Goal: Task Accomplishment & Management: Use online tool/utility

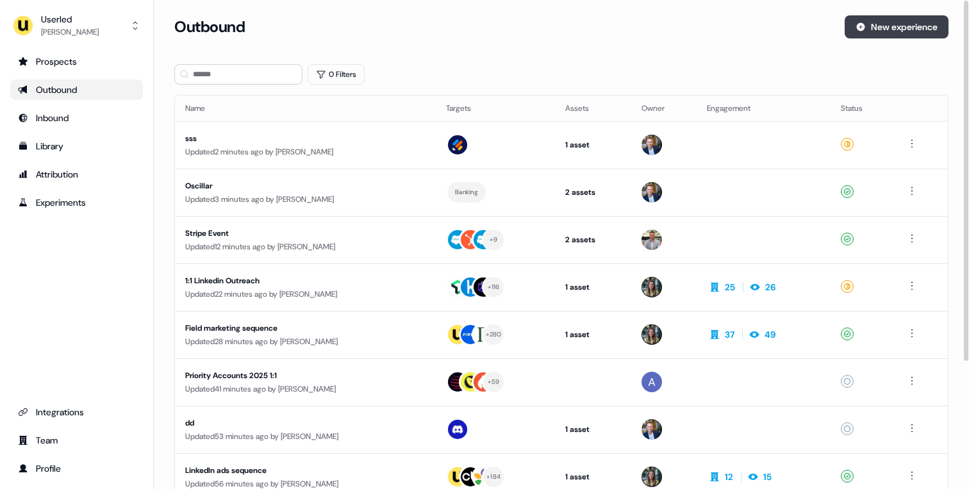
click at [853, 33] on button "New experience" at bounding box center [897, 26] width 104 height 23
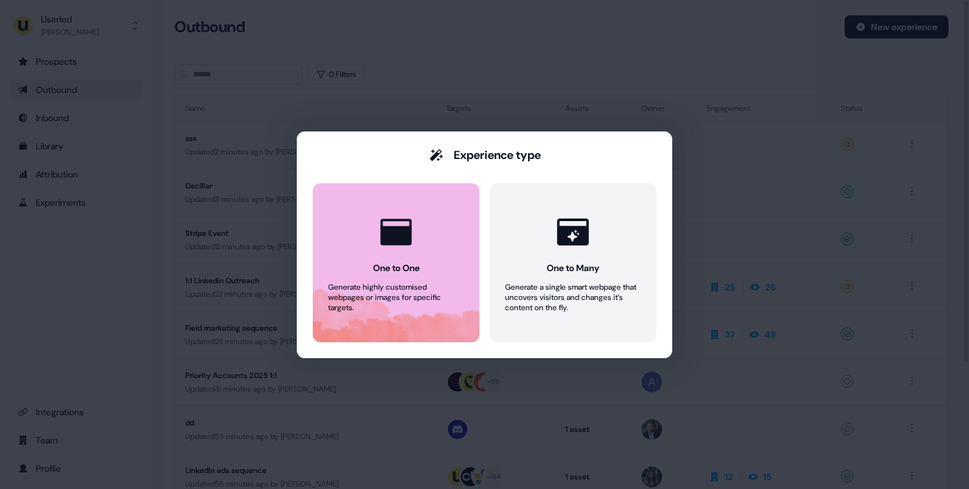
click at [405, 224] on icon at bounding box center [396, 232] width 38 height 38
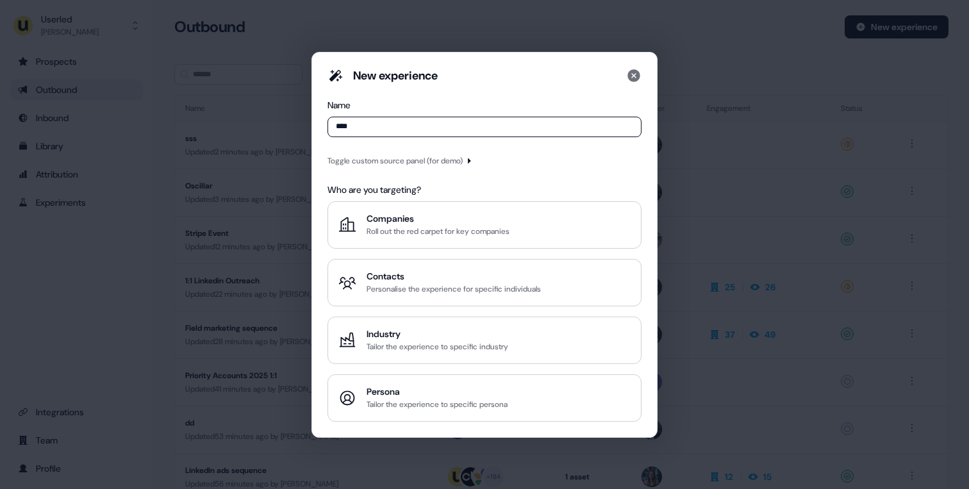
type input "****"
click at [473, 160] on icon "button" at bounding box center [469, 161] width 8 height 8
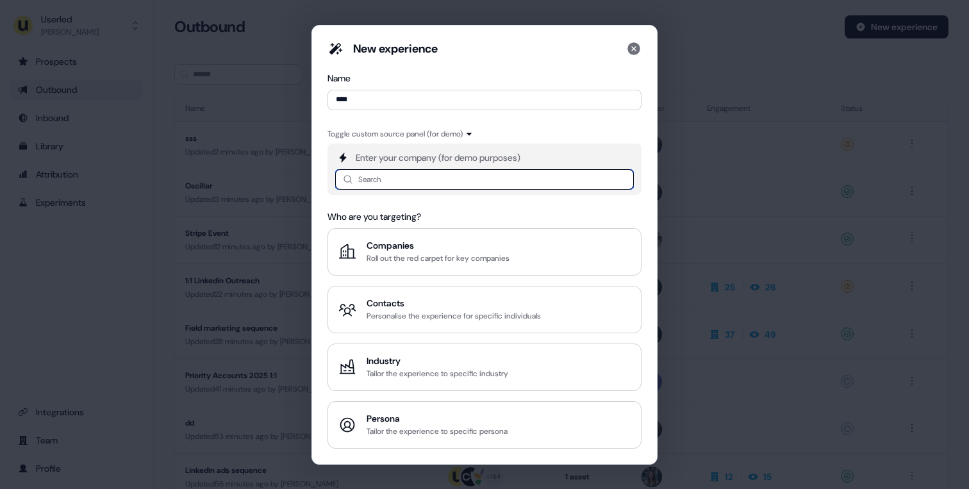
click at [428, 178] on input at bounding box center [484, 179] width 299 height 21
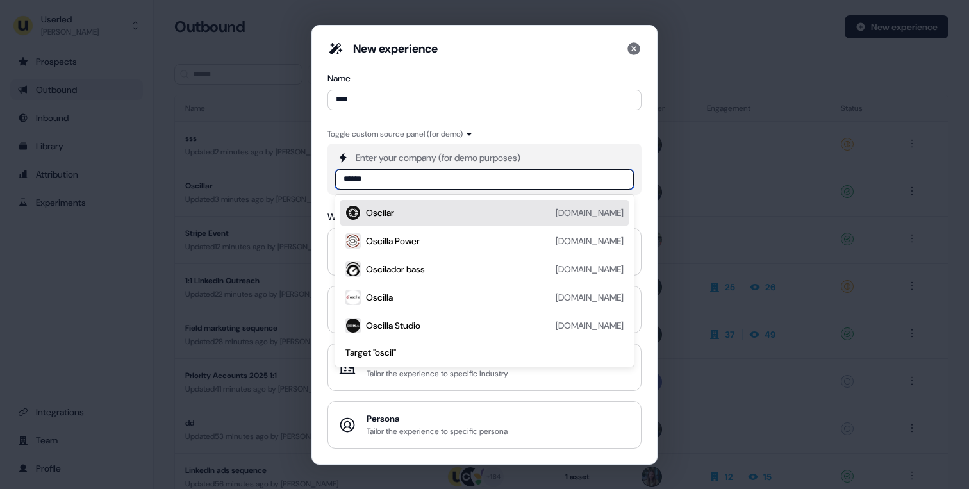
type input "*******"
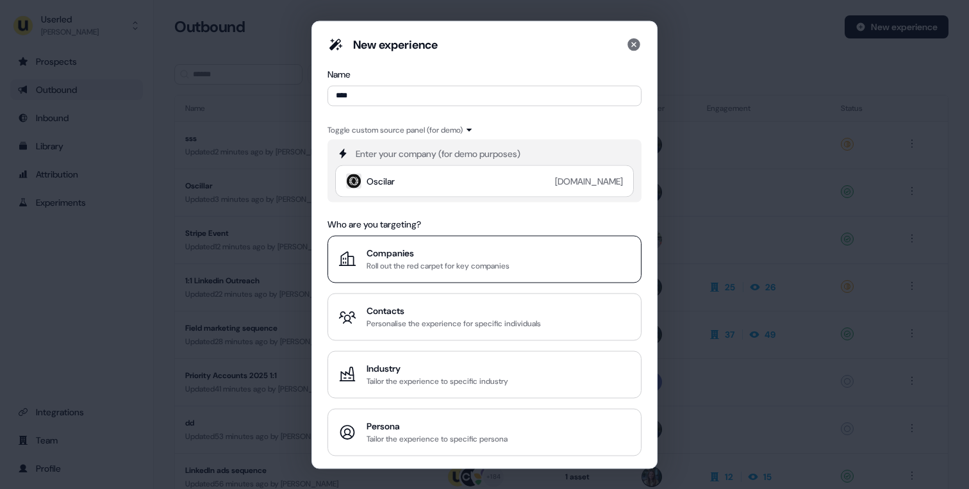
click at [399, 262] on div "Roll out the red carpet for key companies" at bounding box center [438, 265] width 143 height 13
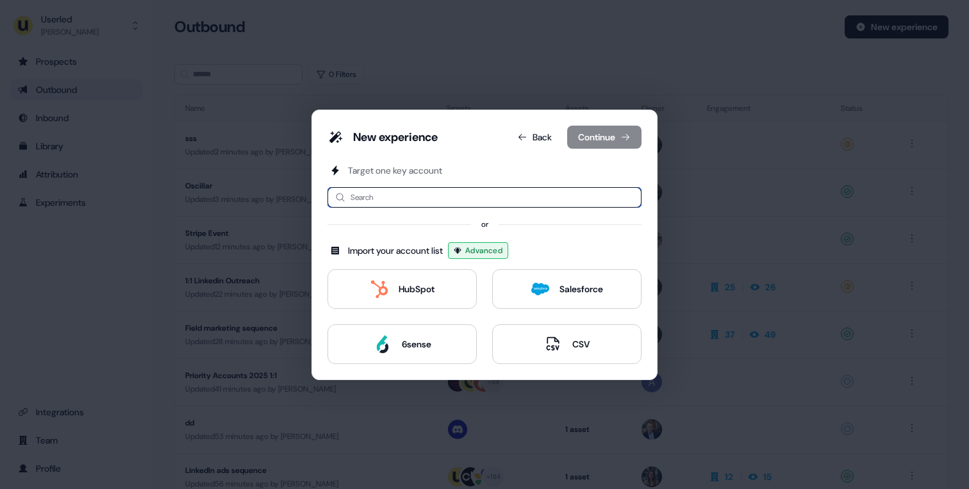
click at [408, 198] on input at bounding box center [485, 197] width 314 height 21
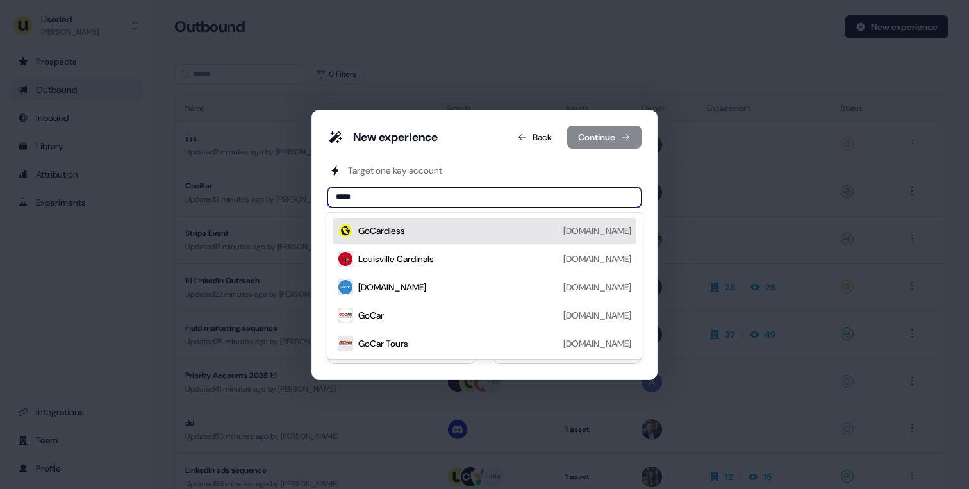
type input "******"
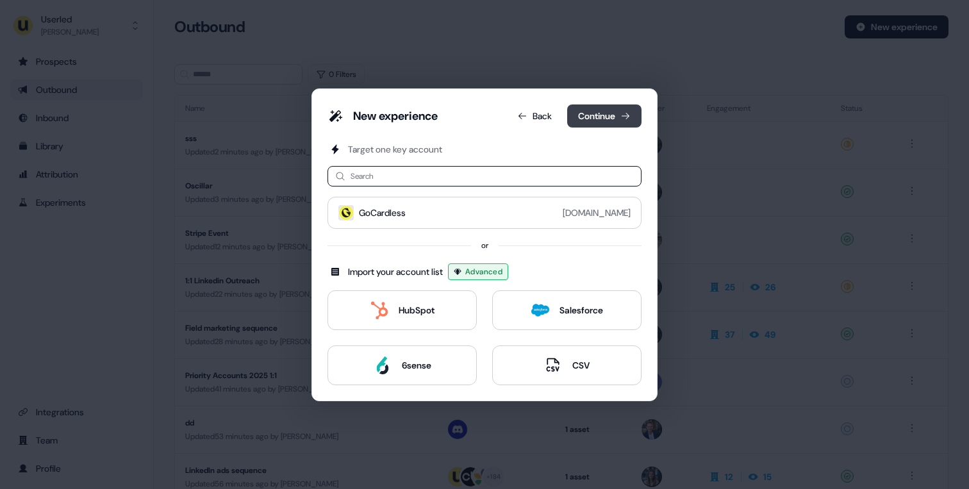
click at [597, 116] on button "Continue" at bounding box center [604, 116] width 74 height 23
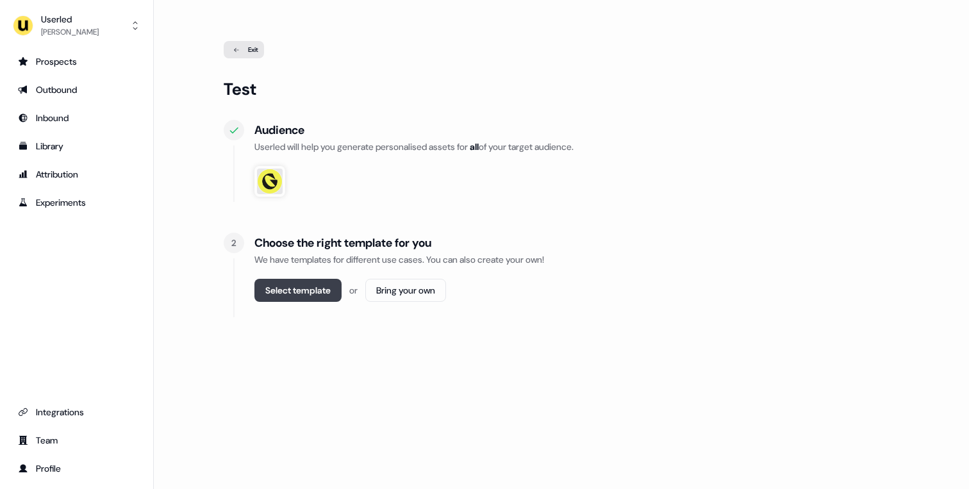
click at [304, 289] on button "Select template" at bounding box center [298, 290] width 87 height 23
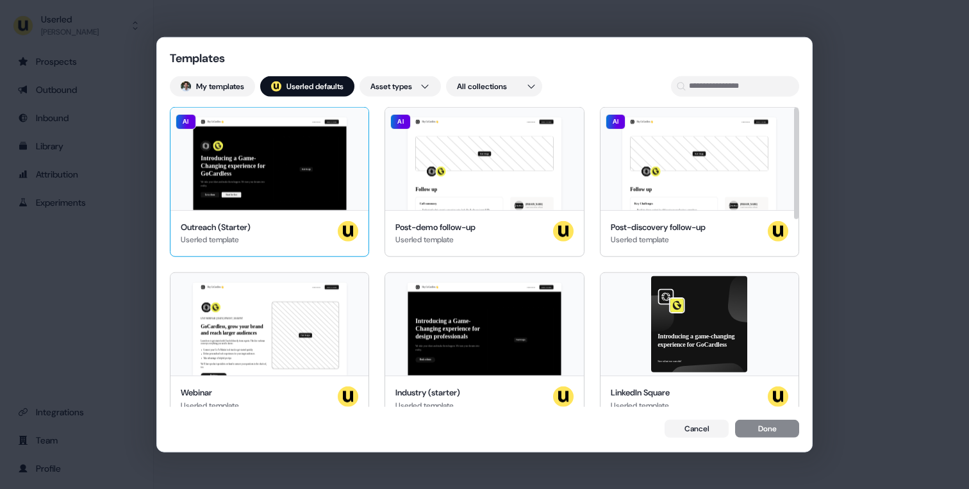
click at [333, 199] on div "Hey GoCardless 👋 Learn more Book a demo Introducing a Game-Changing experience …" at bounding box center [270, 158] width 198 height 103
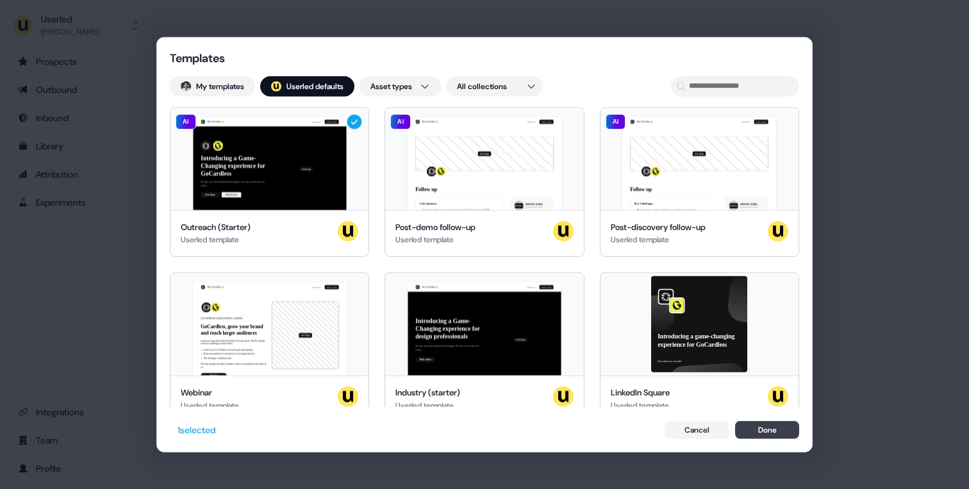
click at [766, 432] on button "Done" at bounding box center [767, 430] width 64 height 18
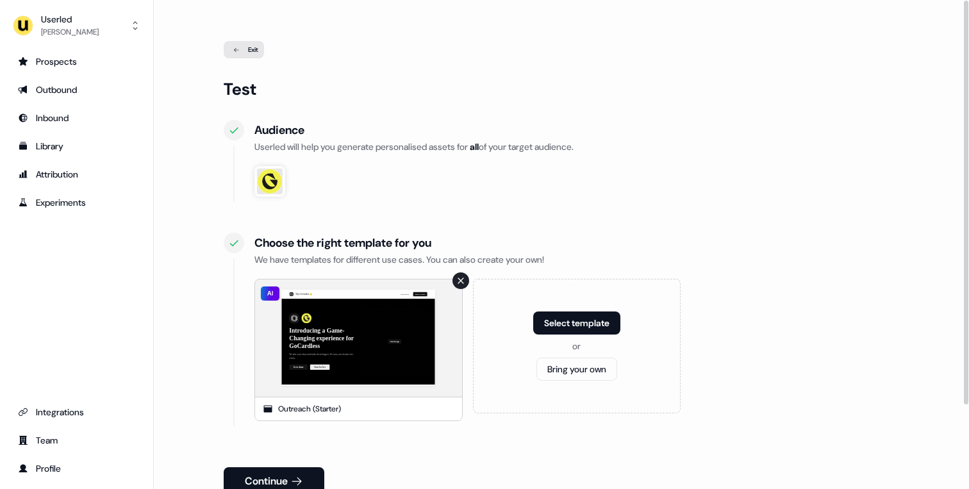
scroll to position [101, 0]
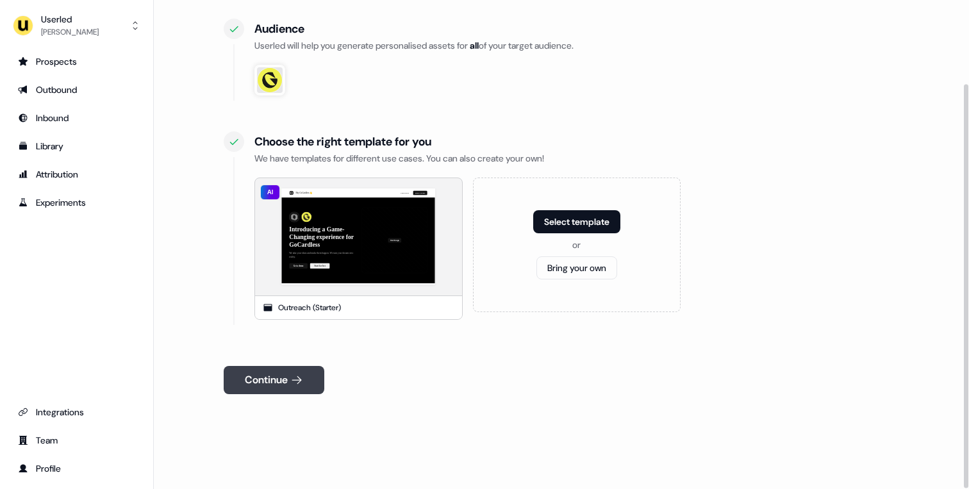
click at [288, 374] on button "Continue" at bounding box center [274, 380] width 101 height 28
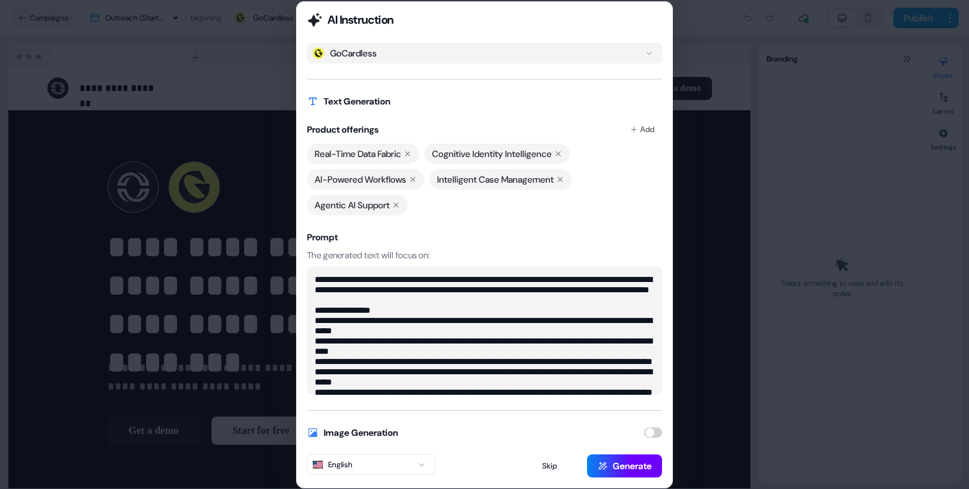
click at [623, 467] on button "Generate" at bounding box center [624, 466] width 75 height 23
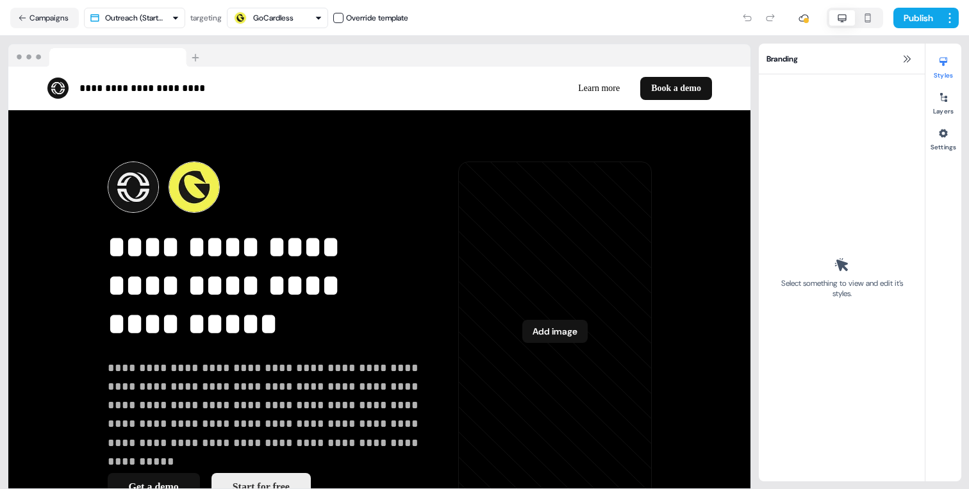
click at [864, 14] on icon "button" at bounding box center [867, 18] width 15 height 10
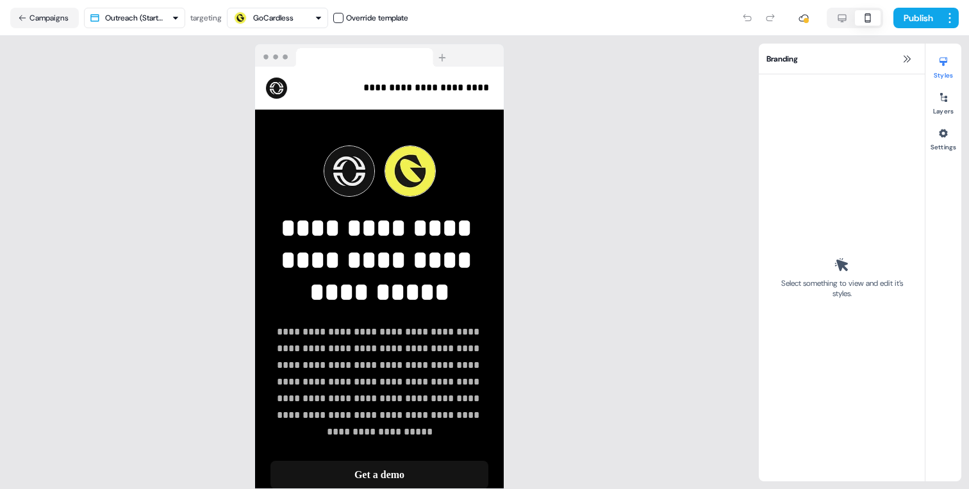
click at [850, 14] on button "button" at bounding box center [843, 17] width 26 height 15
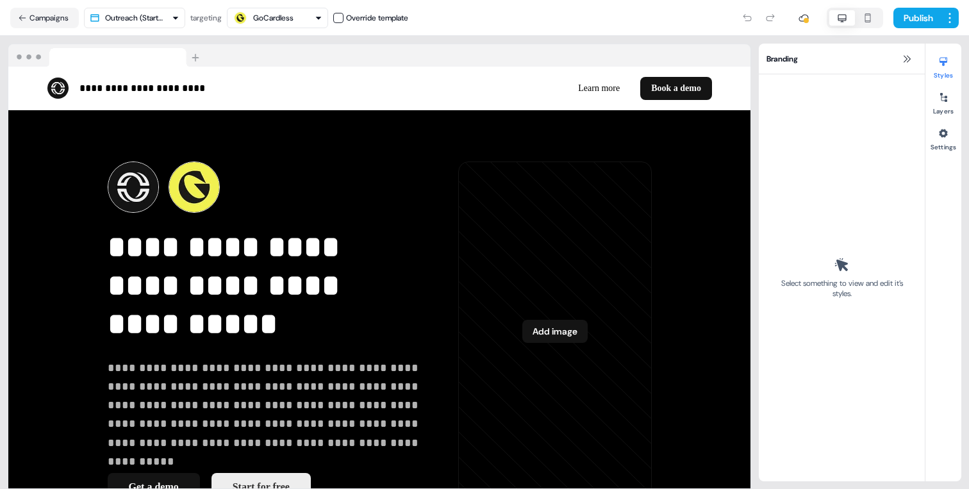
click at [465, 40] on div "**********" at bounding box center [379, 262] width 759 height 453
click at [71, 12] on button "Campaigns" at bounding box center [44, 18] width 69 height 21
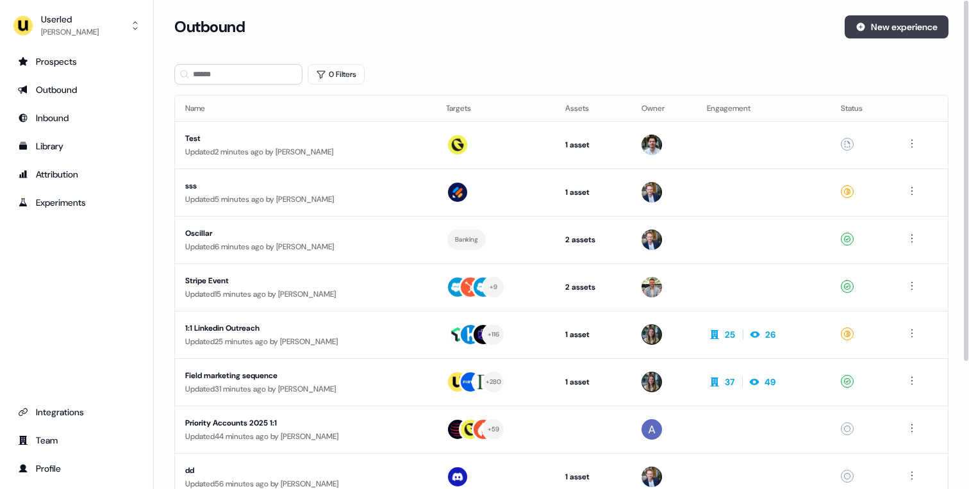
click at [864, 33] on button "New experience" at bounding box center [897, 26] width 104 height 23
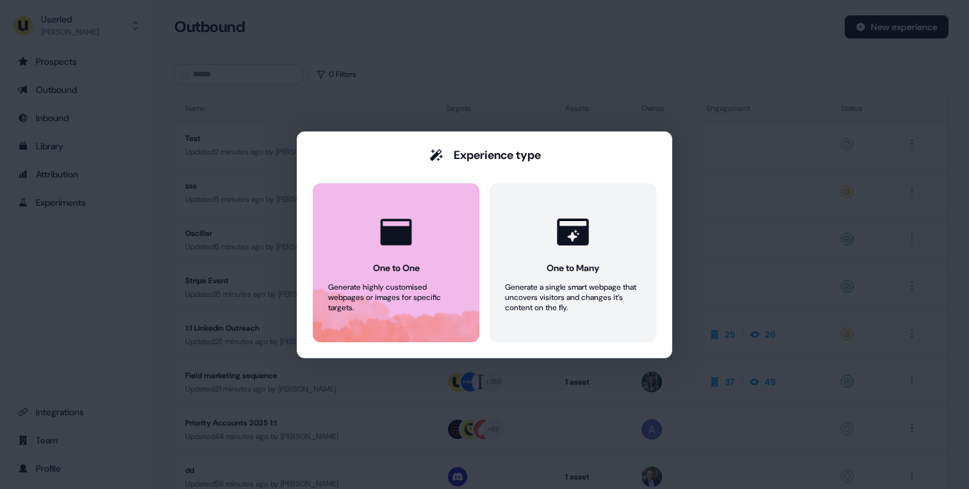
click at [422, 226] on button "One to One Generate highly customised webpages or images for specific targets." at bounding box center [396, 262] width 167 height 159
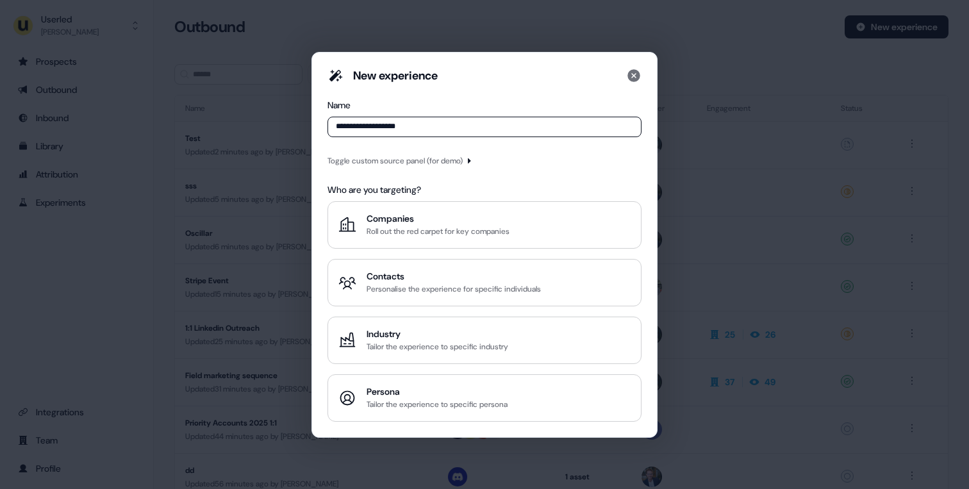
type input "**********"
click at [473, 162] on icon "button" at bounding box center [469, 161] width 8 height 8
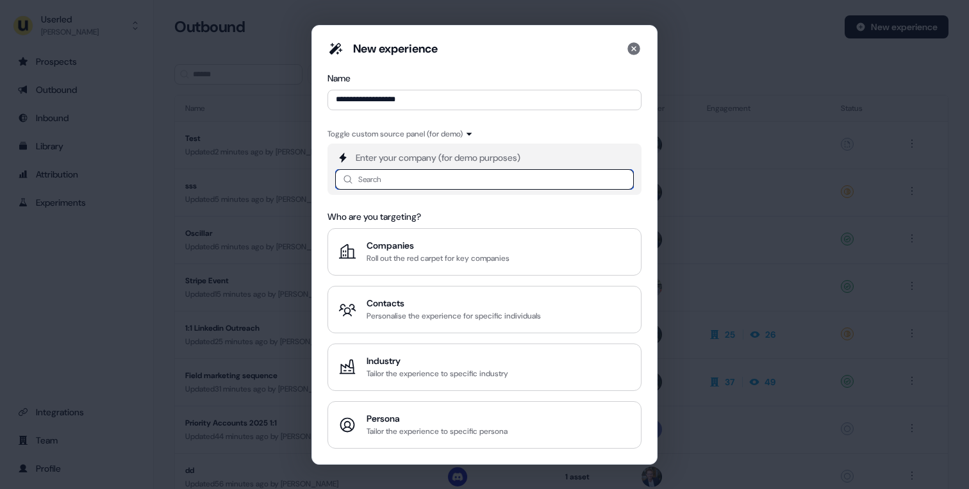
click at [461, 178] on input at bounding box center [484, 179] width 299 height 21
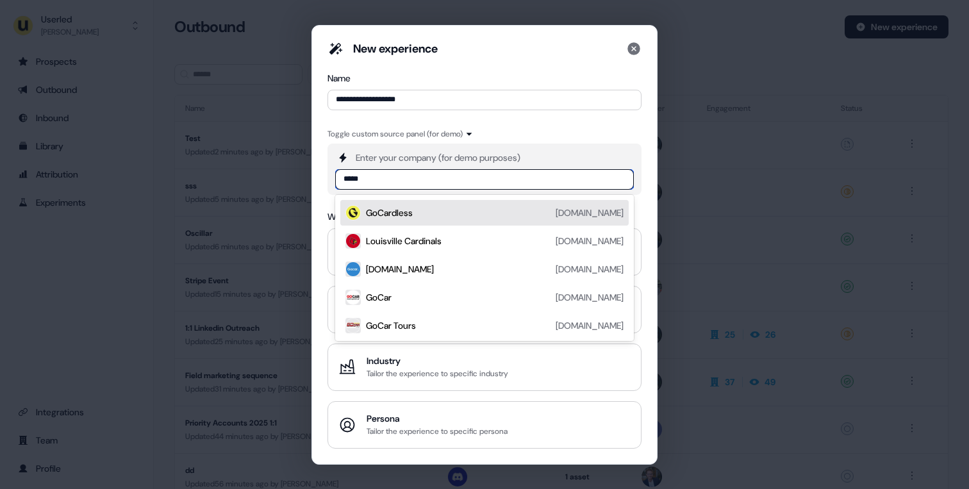
type input "******"
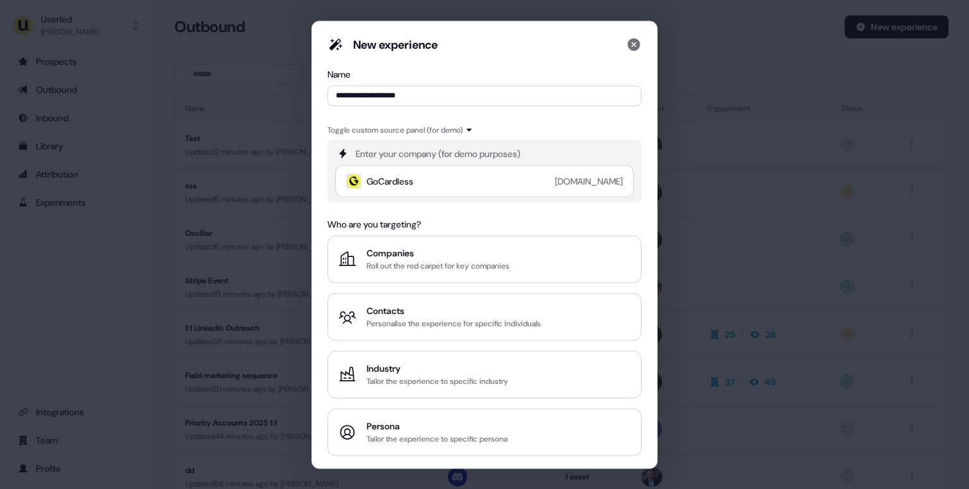
click at [444, 226] on div "Who are you targeting?" at bounding box center [485, 223] width 314 height 13
click at [392, 222] on div "Who are you targeting?" at bounding box center [485, 223] width 314 height 13
click at [395, 224] on div "Who are you targeting?" at bounding box center [485, 223] width 314 height 13
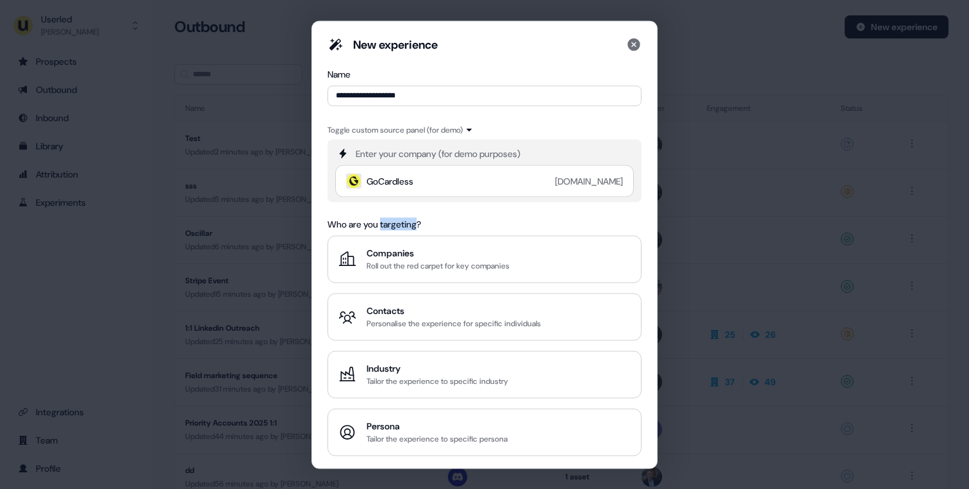
click at [395, 224] on div "Who are you targeting?" at bounding box center [485, 223] width 314 height 13
click at [396, 224] on div "Who are you targeting?" at bounding box center [485, 223] width 314 height 13
click at [408, 253] on div "Companies" at bounding box center [438, 252] width 143 height 13
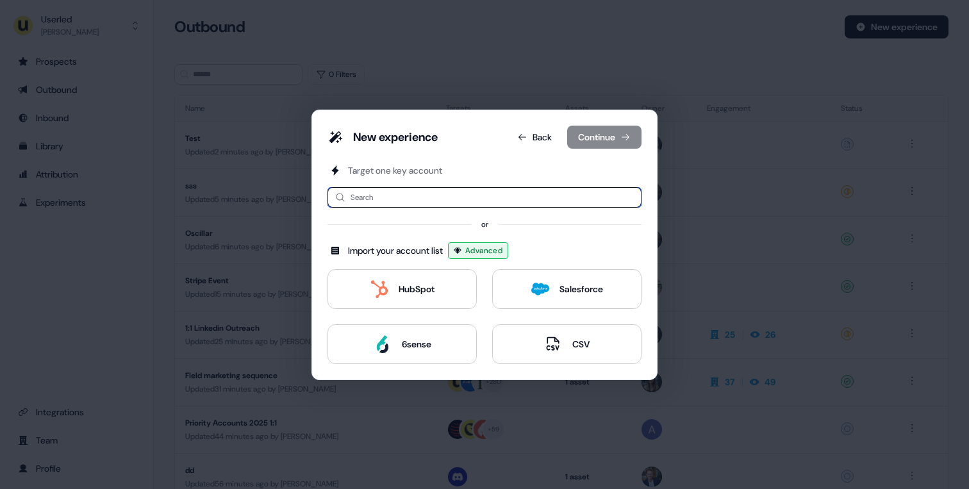
click at [437, 193] on input at bounding box center [485, 197] width 314 height 21
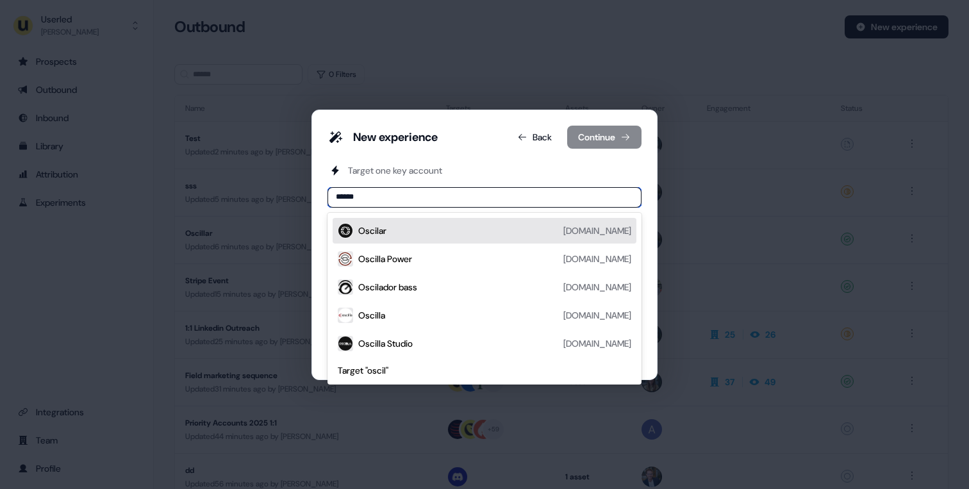
type input "*******"
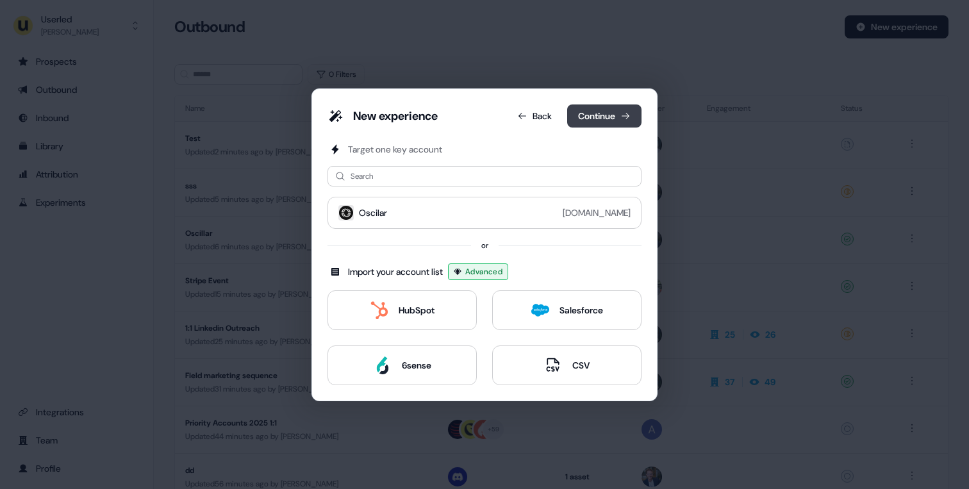
click at [596, 110] on button "Continue" at bounding box center [604, 116] width 74 height 23
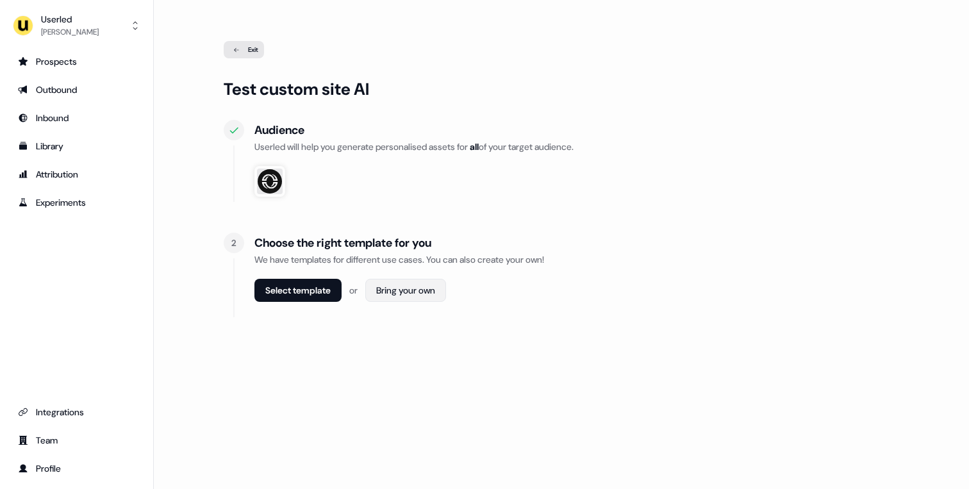
click at [400, 287] on html "For the best experience switch devices to a bigger screen. Go to Userled.io Use…" at bounding box center [484, 244] width 969 height 489
click at [392, 310] on div "Webpage" at bounding box center [412, 319] width 76 height 22
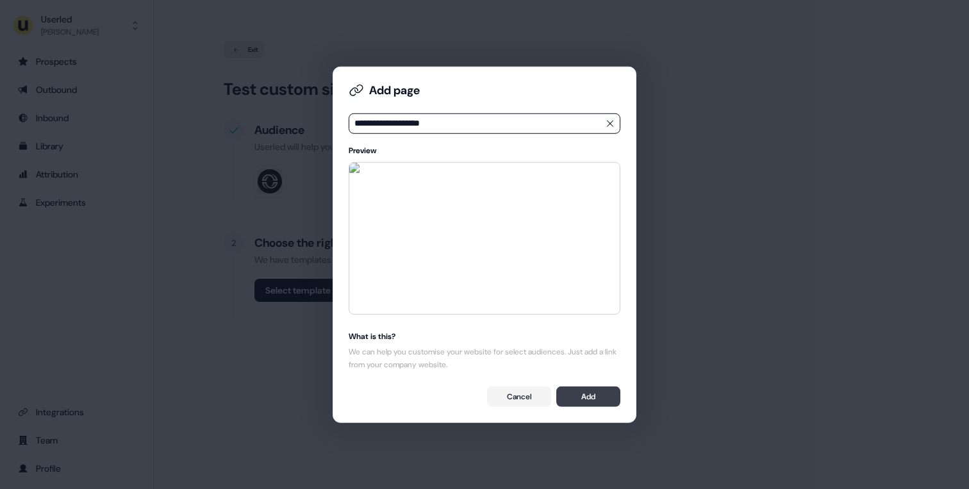
type input "**********"
click at [598, 399] on button "Add" at bounding box center [589, 397] width 64 height 21
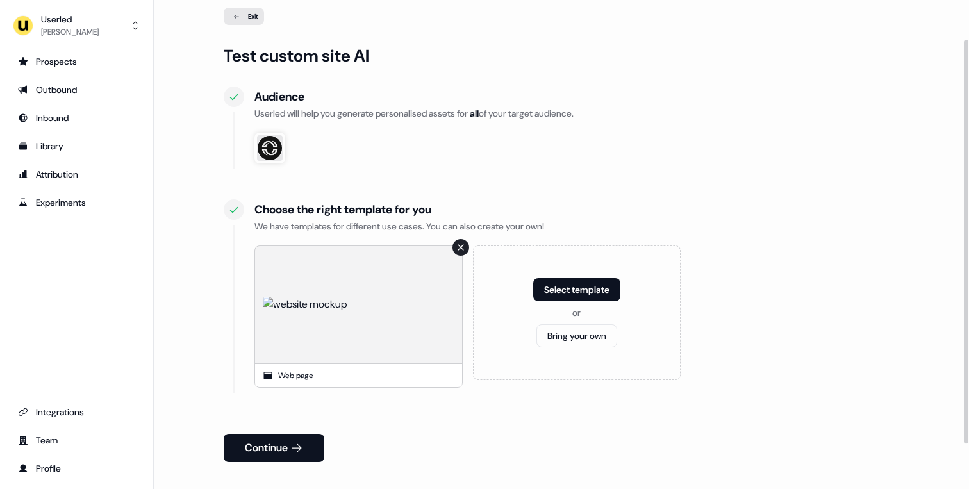
scroll to position [101, 0]
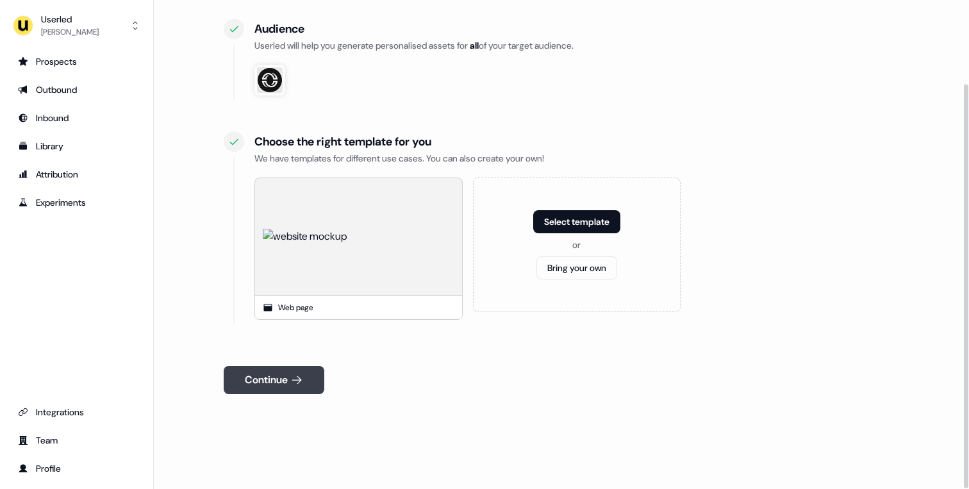
click at [309, 381] on button "Continue" at bounding box center [274, 380] width 101 height 28
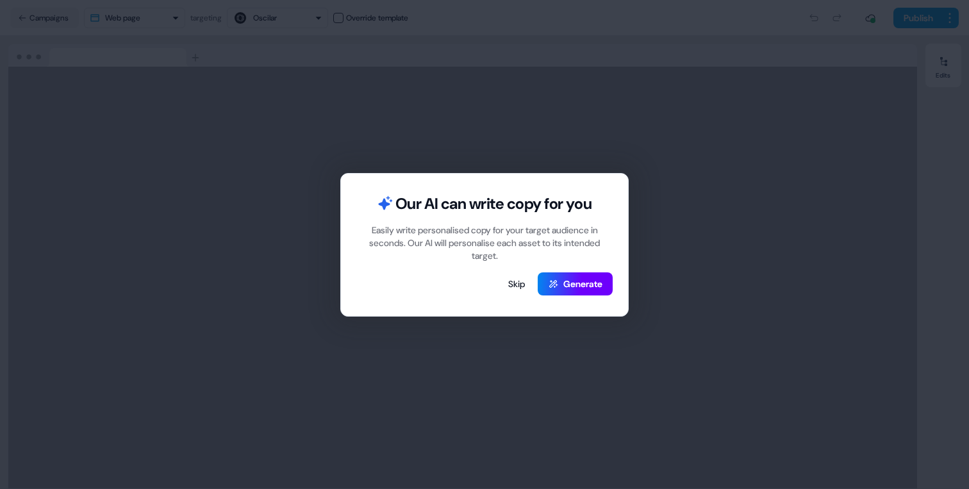
click at [562, 283] on button "Generate" at bounding box center [575, 283] width 75 height 23
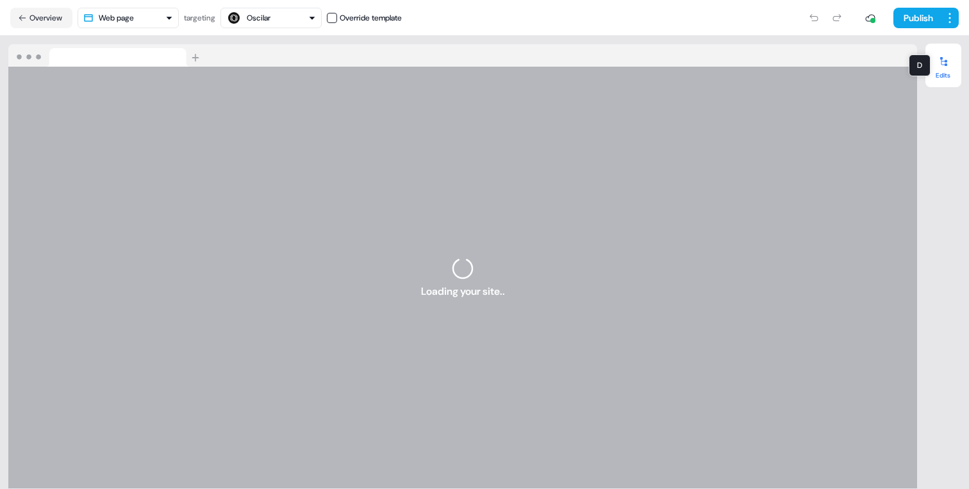
click at [944, 66] on icon at bounding box center [944, 61] width 10 height 10
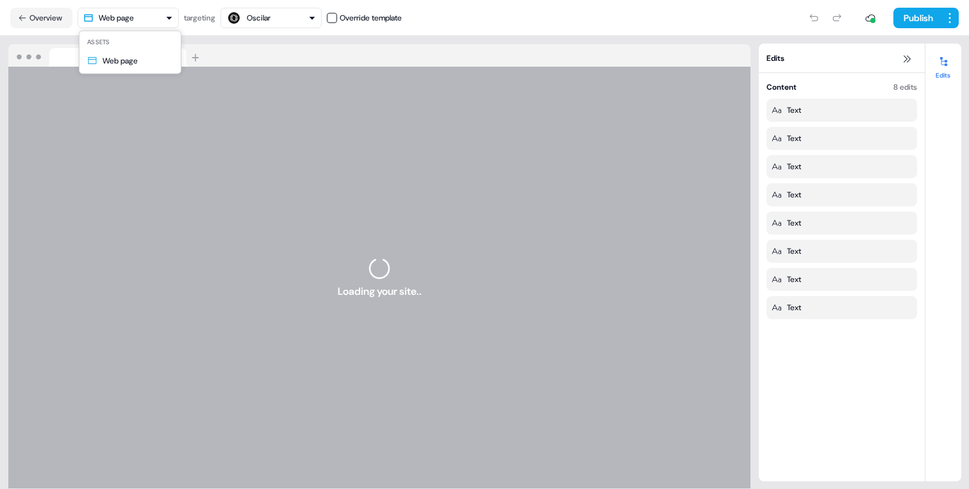
click at [113, 17] on html "For the best experience switch devices to a bigger screen. Go to [DOMAIN_NAME] …" at bounding box center [484, 244] width 969 height 489
click at [58, 17] on button "Overview" at bounding box center [41, 18] width 62 height 21
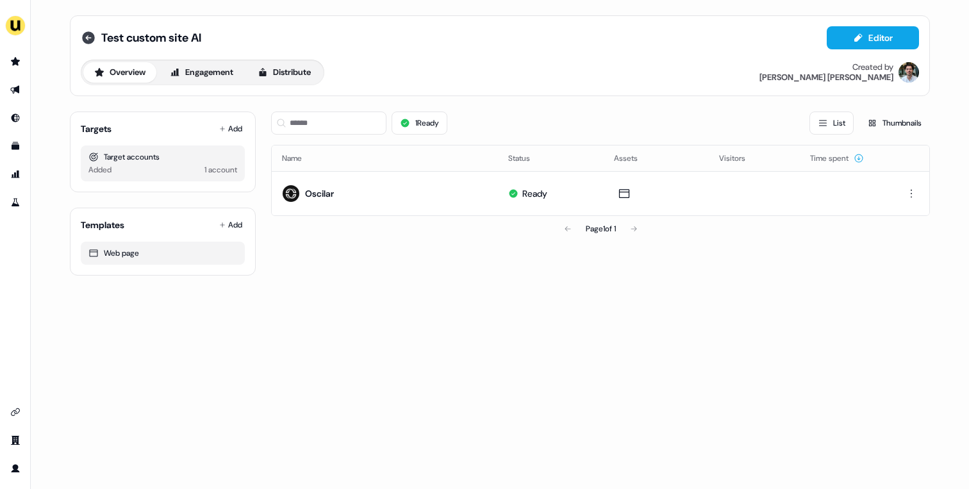
click at [95, 38] on icon at bounding box center [88, 37] width 15 height 15
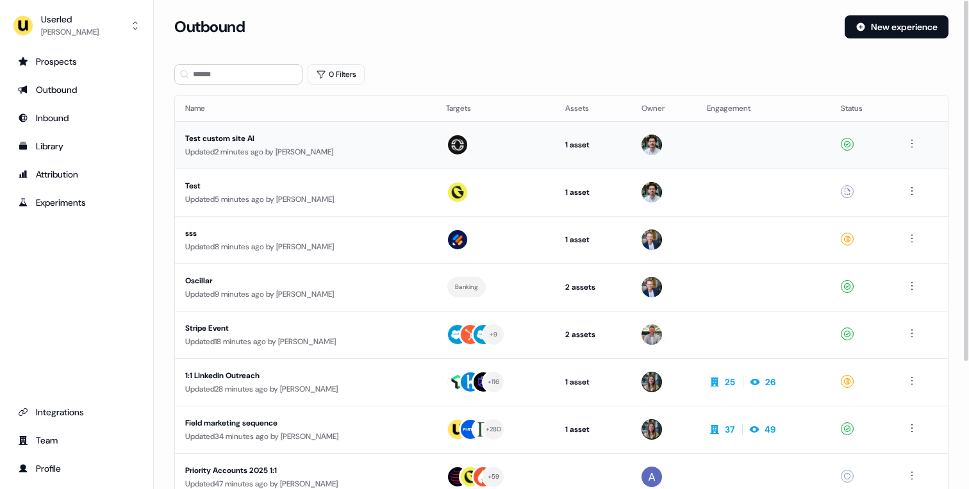
click at [294, 141] on div "Test custom site AI" at bounding box center [305, 138] width 240 height 13
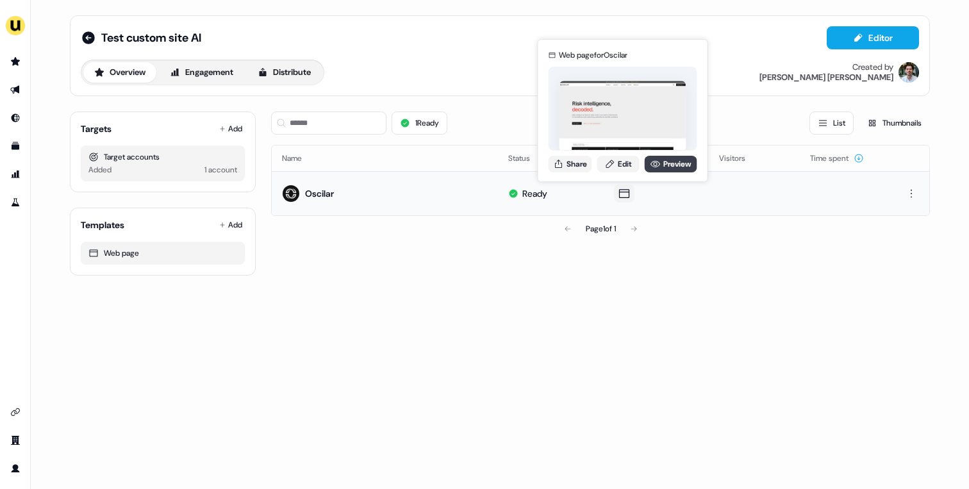
click at [653, 162] on icon at bounding box center [656, 164] width 10 height 10
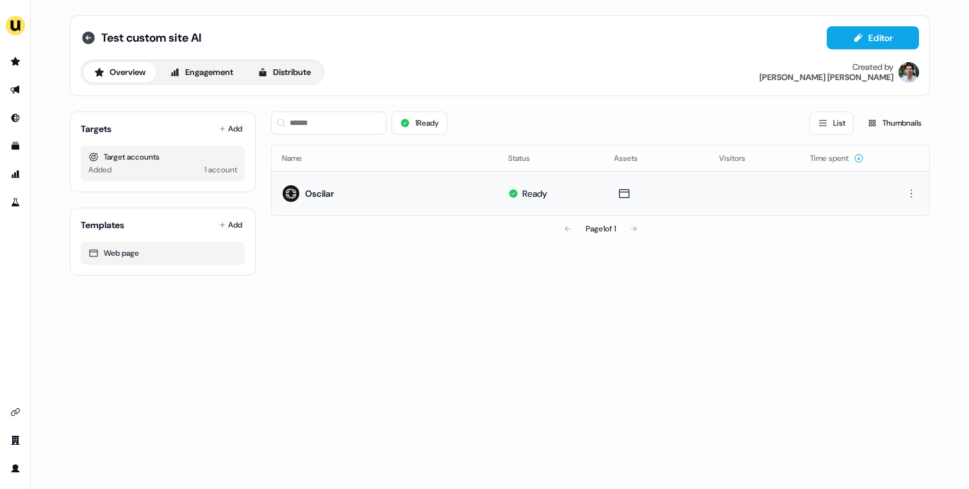
click at [83, 30] on icon at bounding box center [88, 37] width 15 height 15
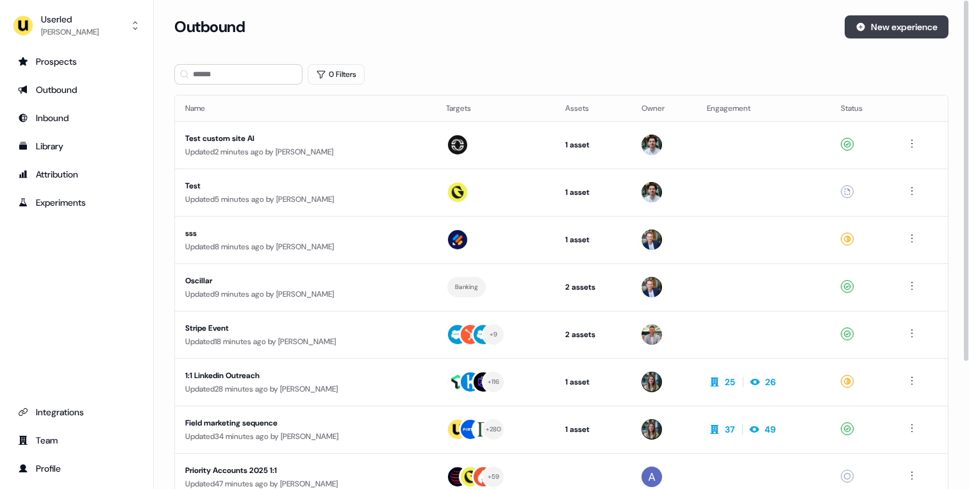
click at [867, 22] on button "New experience" at bounding box center [897, 26] width 104 height 23
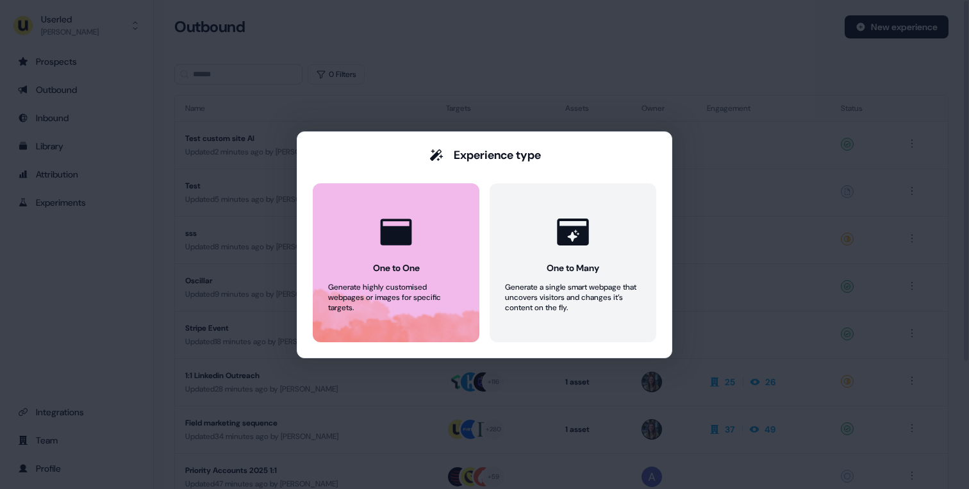
click at [430, 227] on button "One to One Generate highly customised webpages or images for specific targets." at bounding box center [396, 262] width 167 height 159
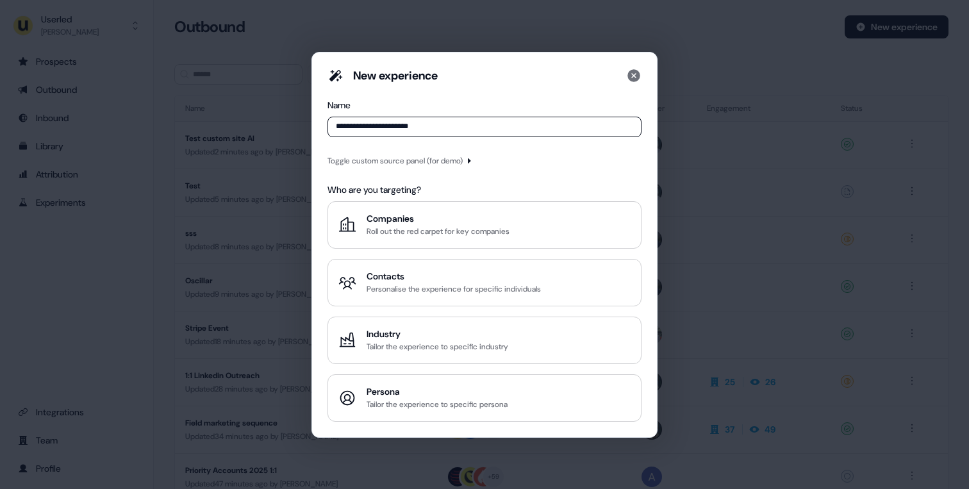
type input "**********"
click at [473, 160] on icon "button" at bounding box center [469, 161] width 8 height 8
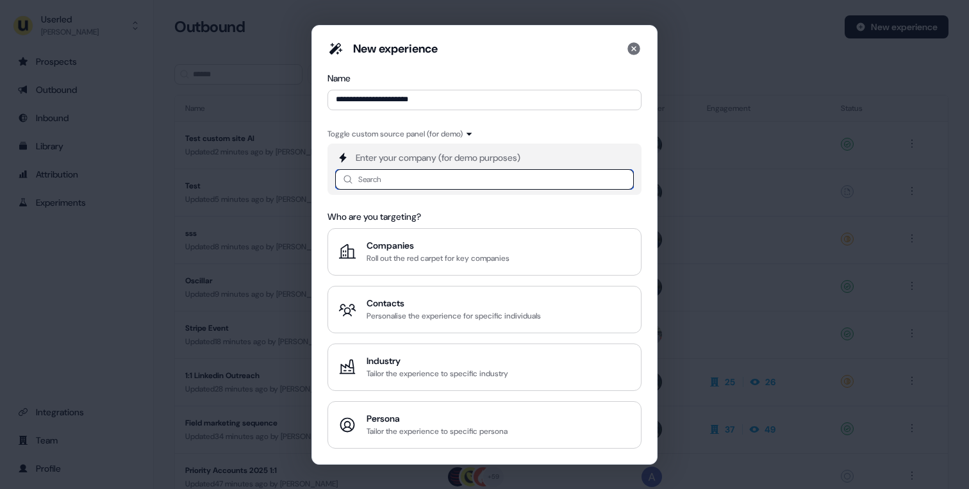
click at [440, 183] on input at bounding box center [484, 179] width 299 height 21
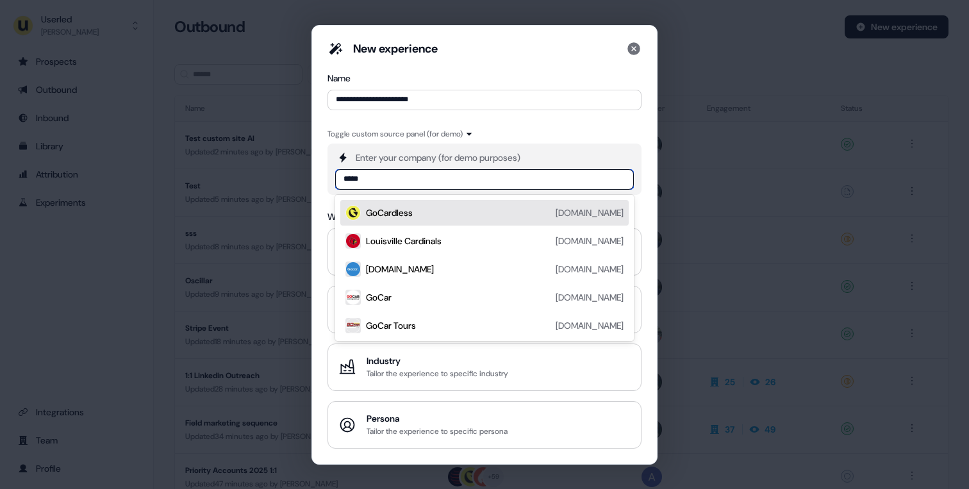
type input "******"
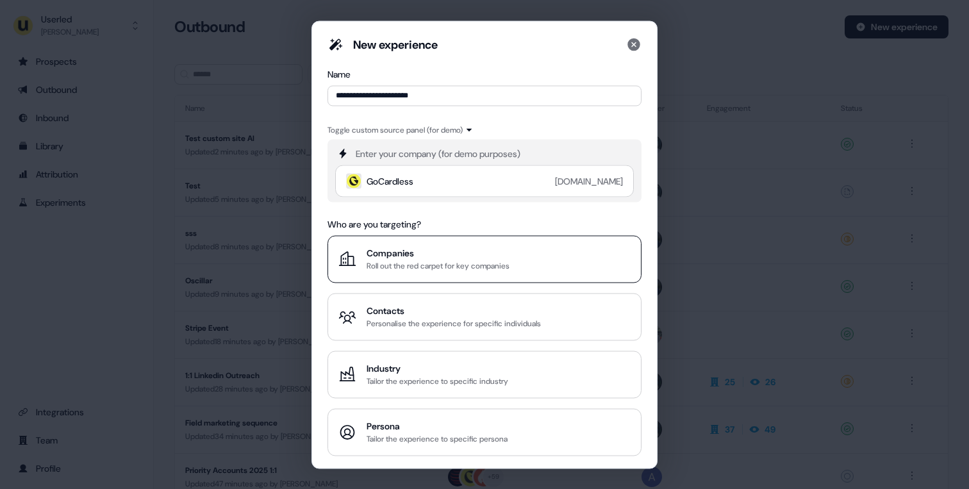
click at [395, 251] on div "Companies" at bounding box center [438, 252] width 143 height 13
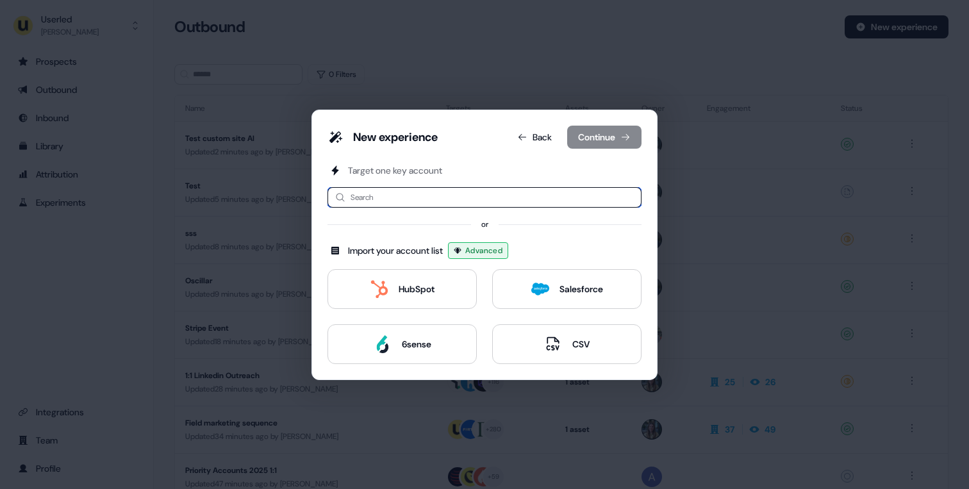
click at [412, 199] on input at bounding box center [485, 197] width 314 height 21
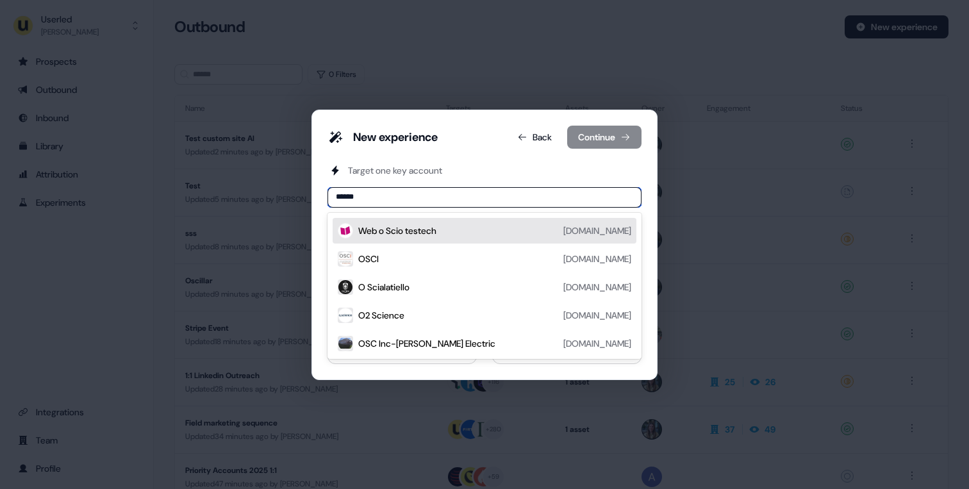
type input "*******"
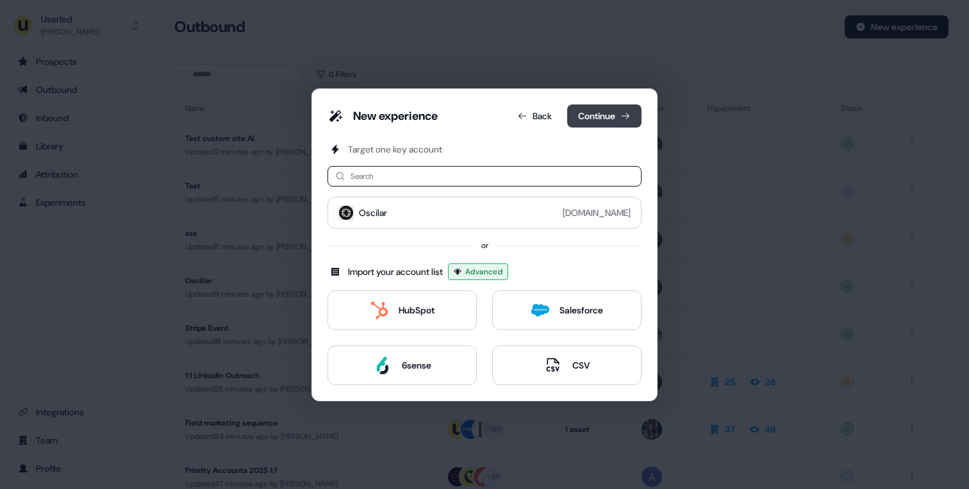
click at [576, 121] on button "Continue" at bounding box center [604, 116] width 74 height 23
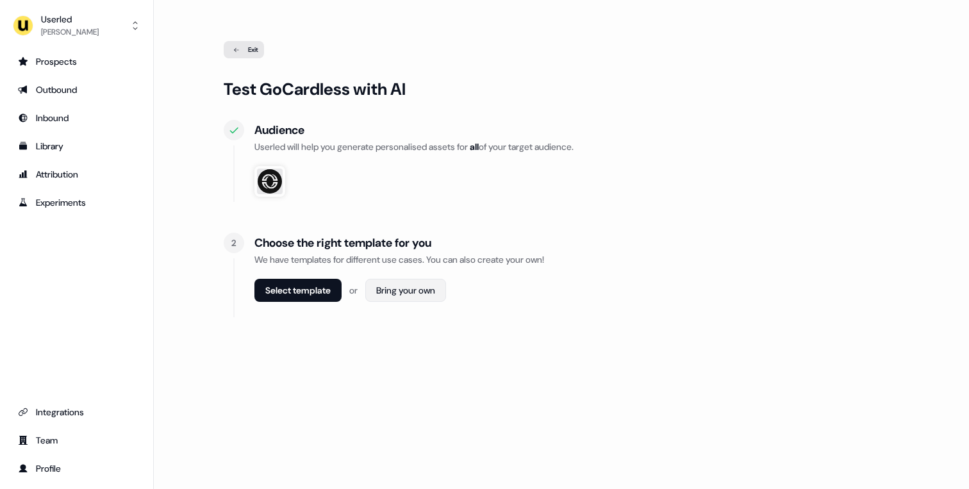
click at [426, 291] on html "For the best experience switch devices to a bigger screen. Go to [DOMAIN_NAME] …" at bounding box center [484, 244] width 969 height 489
click at [399, 319] on span "Webpage" at bounding box center [409, 319] width 33 height 10
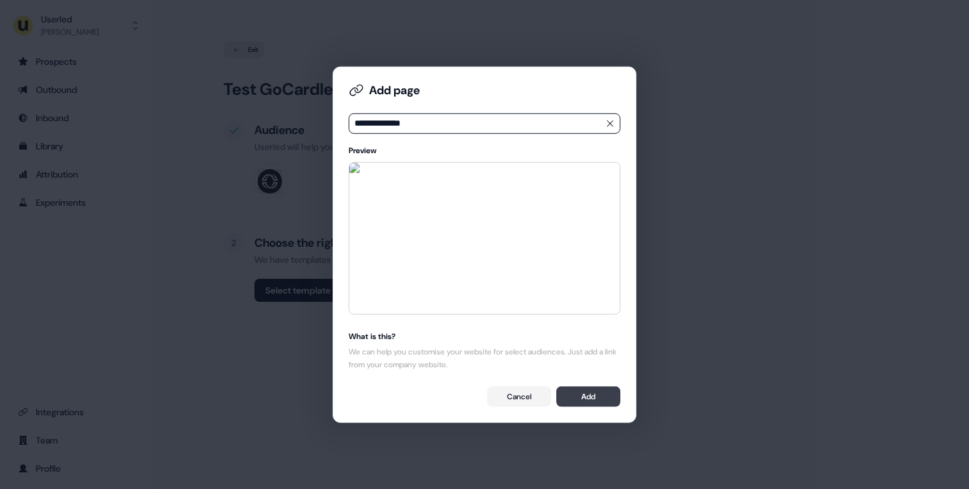
type input "**********"
click at [589, 394] on button "Add" at bounding box center [589, 397] width 64 height 21
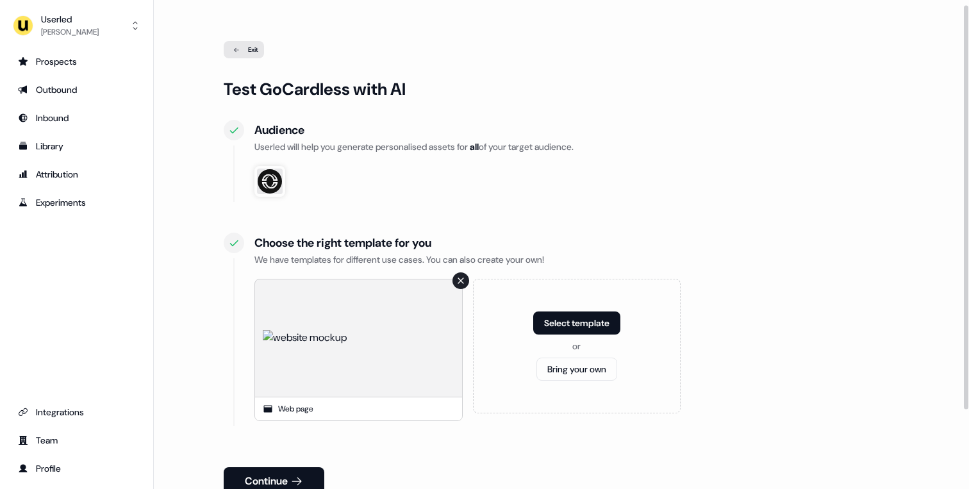
scroll to position [101, 0]
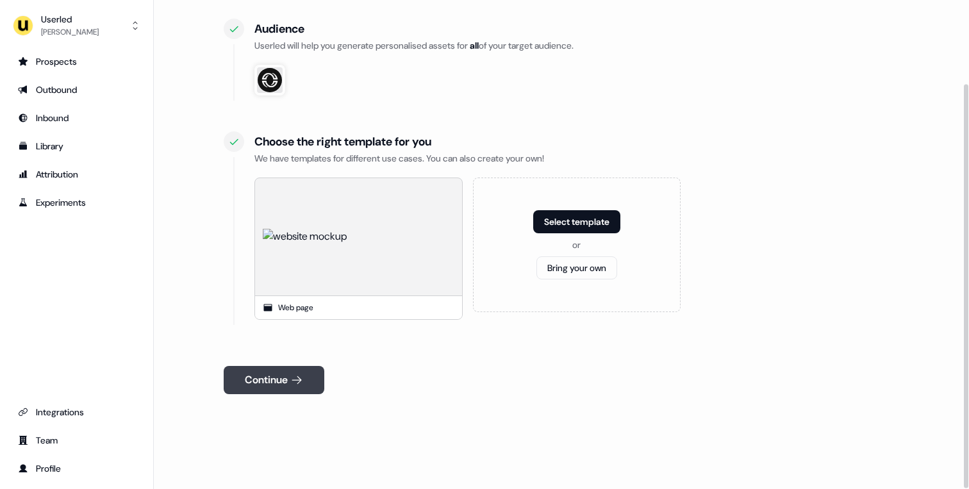
click at [289, 378] on button "Continue" at bounding box center [274, 380] width 101 height 28
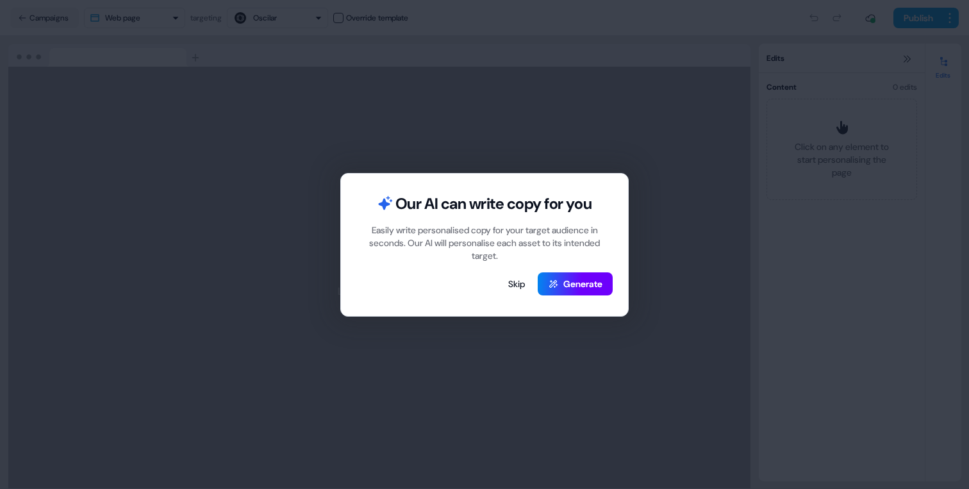
click at [565, 283] on button "Generate" at bounding box center [575, 283] width 75 height 23
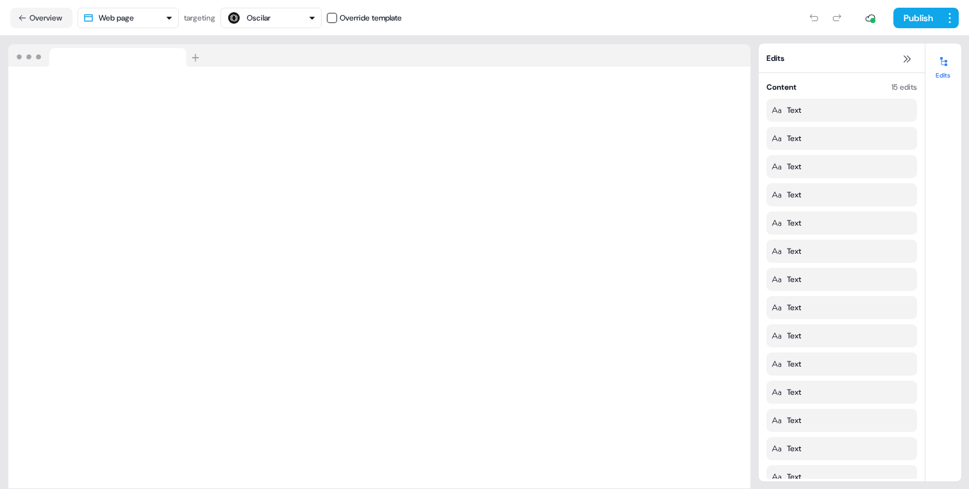
click at [283, 27] on button "Oscilar" at bounding box center [271, 18] width 101 height 21
click at [197, 37] on div "Loading your site.." at bounding box center [379, 262] width 759 height 453
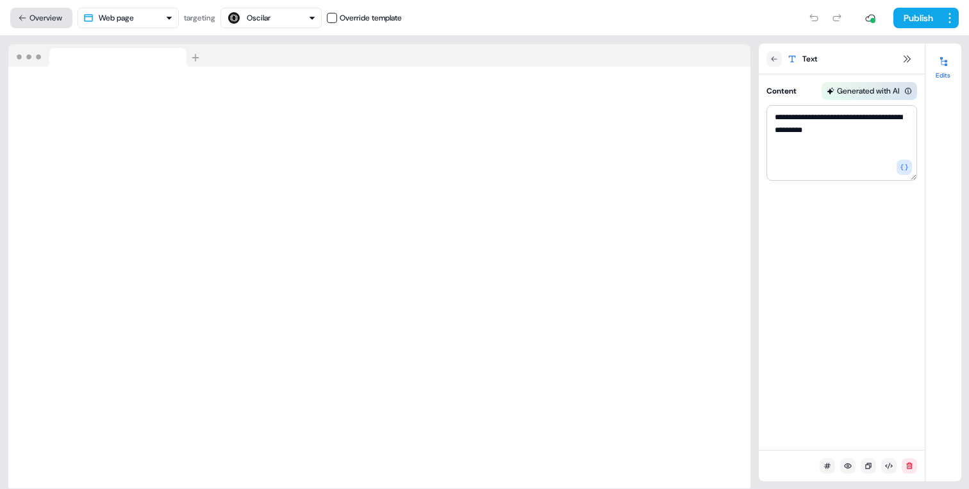
click at [63, 21] on button "Overview" at bounding box center [41, 18] width 62 height 21
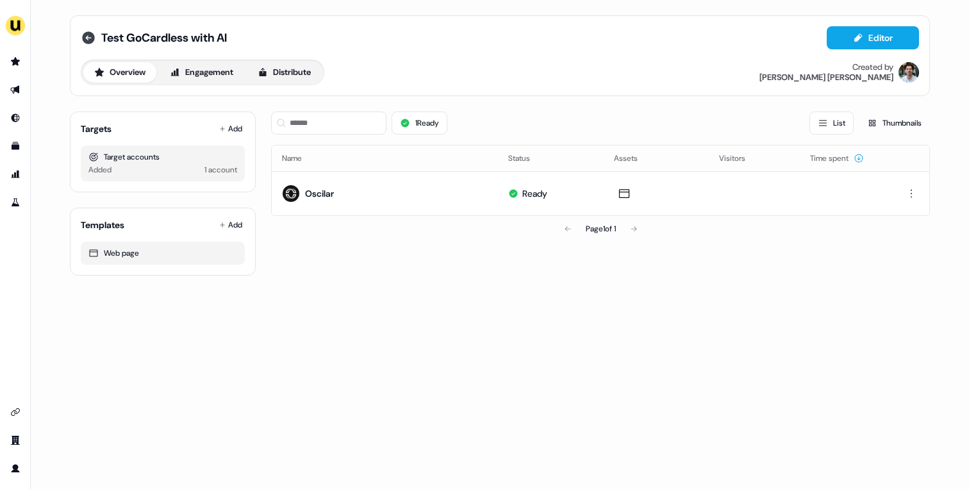
click at [84, 34] on icon at bounding box center [88, 37] width 13 height 13
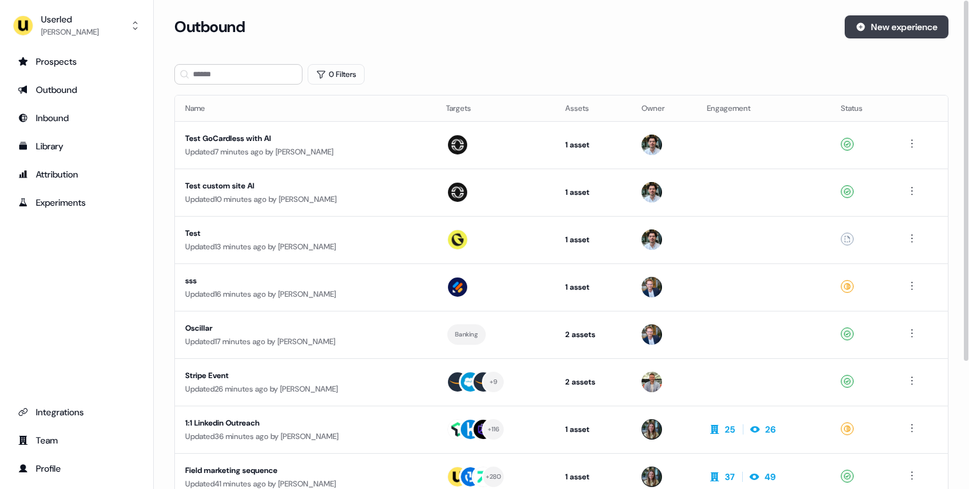
click at [880, 19] on button "New experience" at bounding box center [897, 26] width 104 height 23
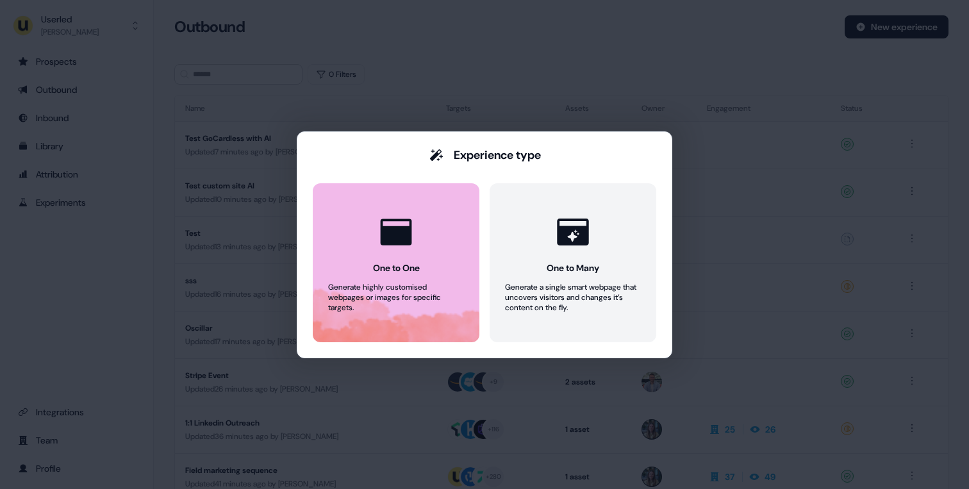
click at [424, 240] on button "One to One Generate highly customised webpages or images for specific targets." at bounding box center [396, 262] width 167 height 159
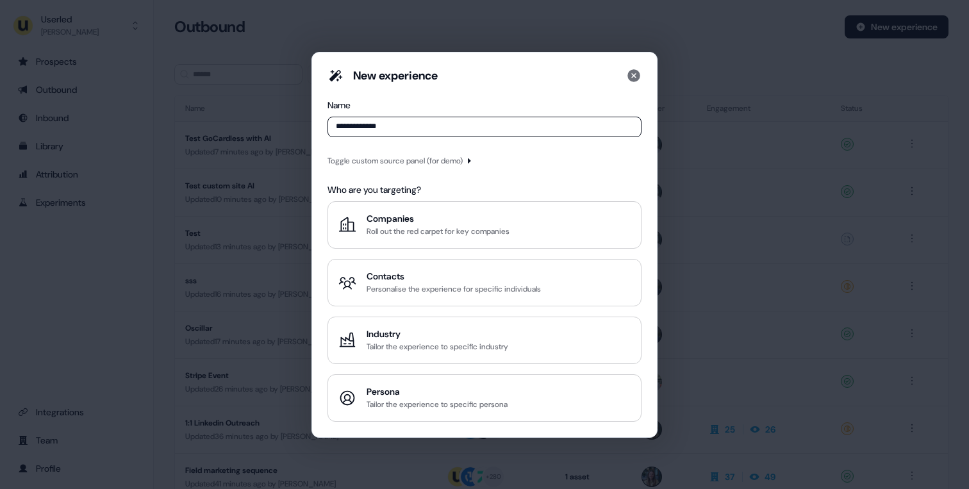
type input "**********"
click at [473, 160] on icon "button" at bounding box center [469, 161] width 8 height 8
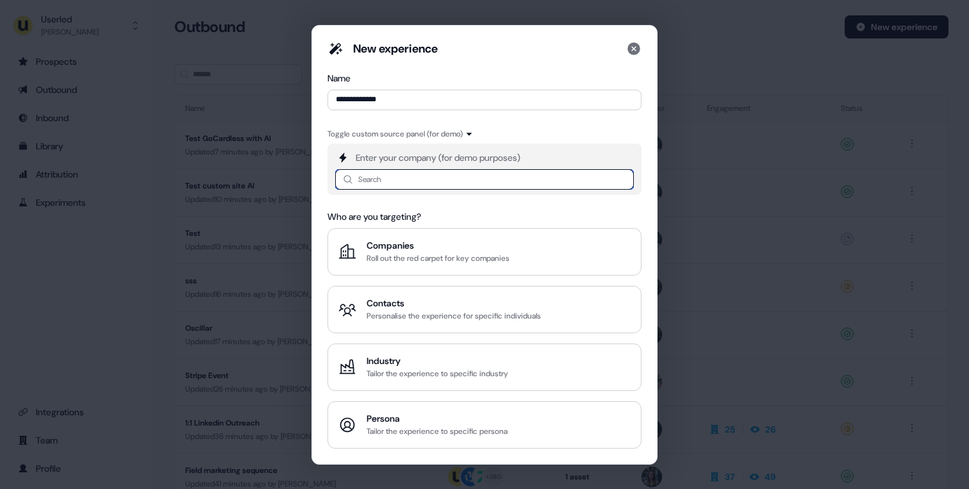
click at [445, 183] on input at bounding box center [484, 179] width 299 height 21
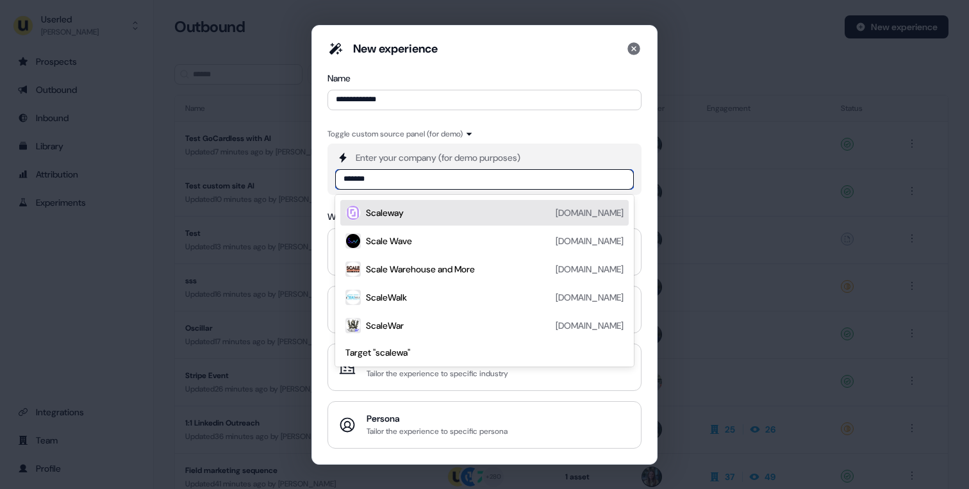
type input "********"
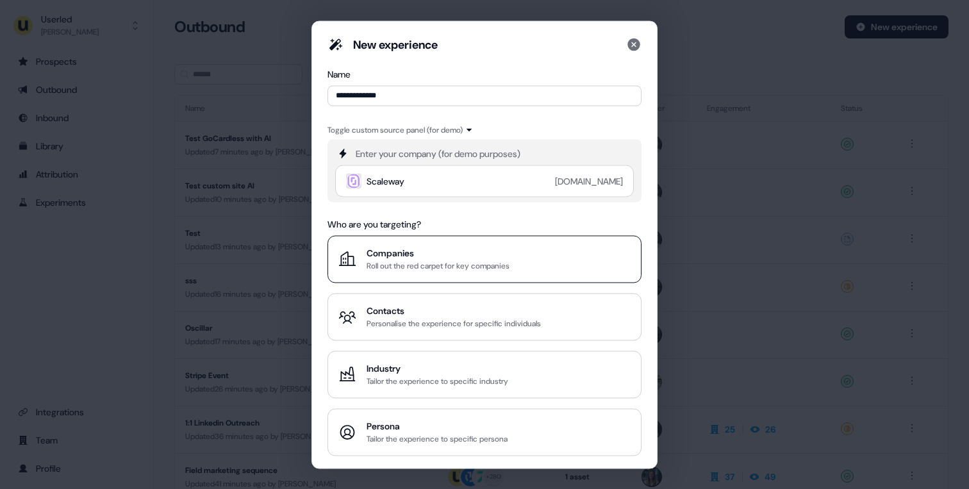
click at [398, 258] on div "Companies" at bounding box center [438, 252] width 143 height 13
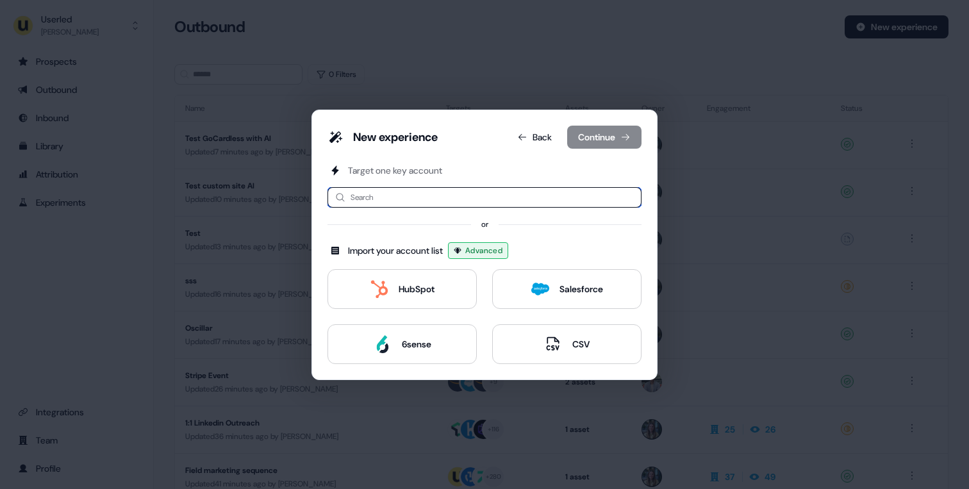
click at [405, 189] on input at bounding box center [485, 197] width 314 height 21
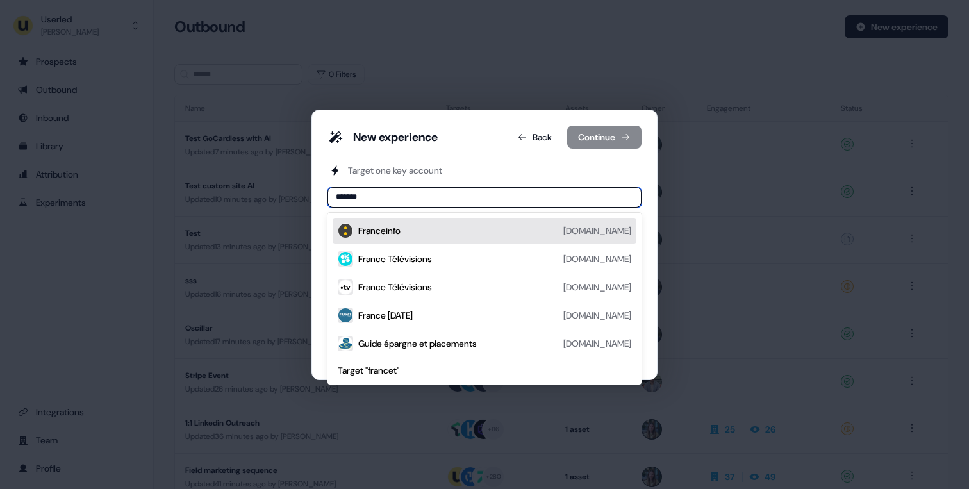
type input "********"
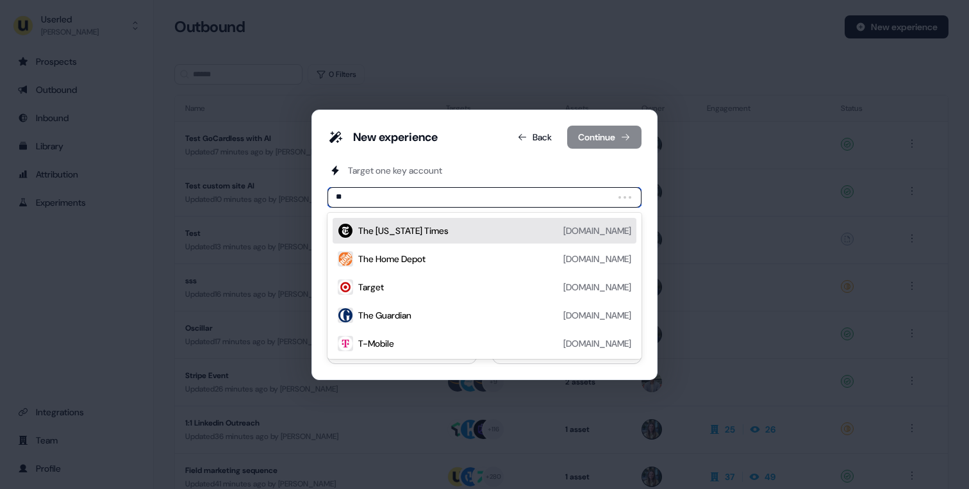
type input "***"
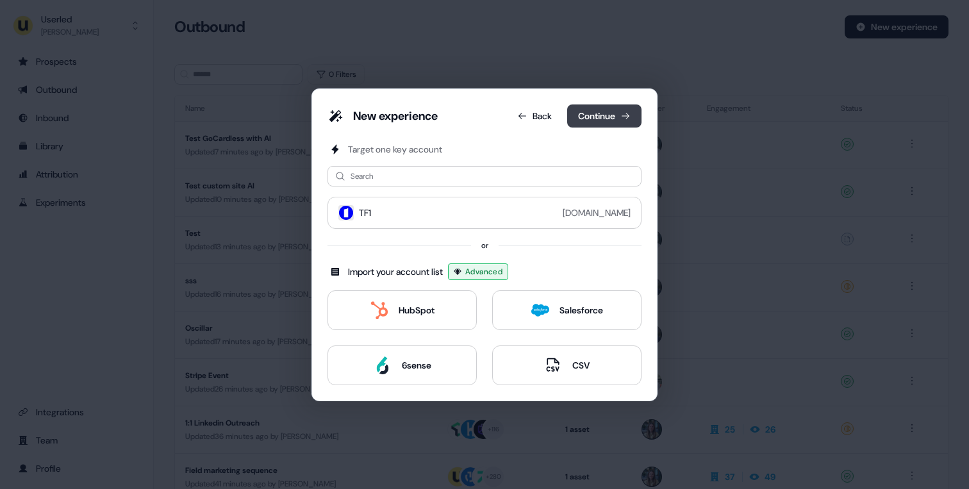
click at [601, 121] on button "Continue" at bounding box center [604, 116] width 74 height 23
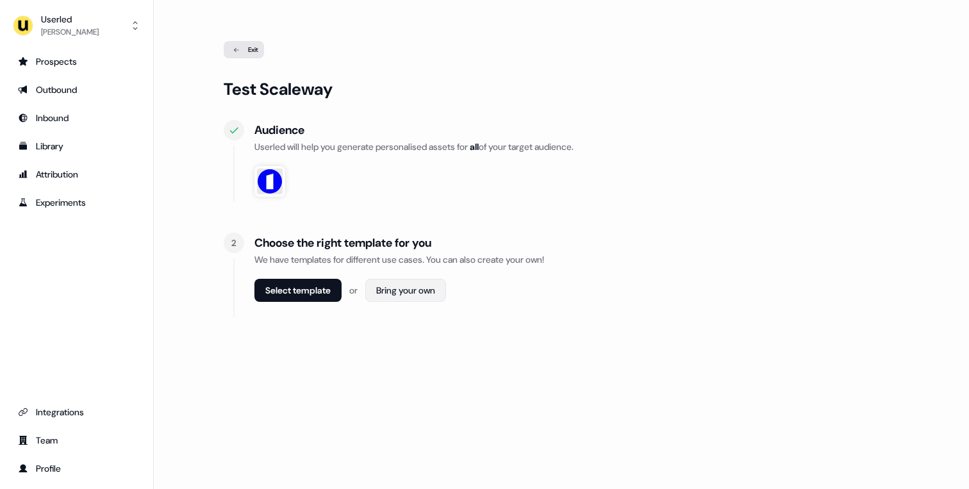
click at [414, 295] on html "For the best experience switch devices to a bigger screen. Go to [DOMAIN_NAME] …" at bounding box center [484, 244] width 969 height 489
click at [404, 315] on span "Webpage" at bounding box center [409, 319] width 33 height 10
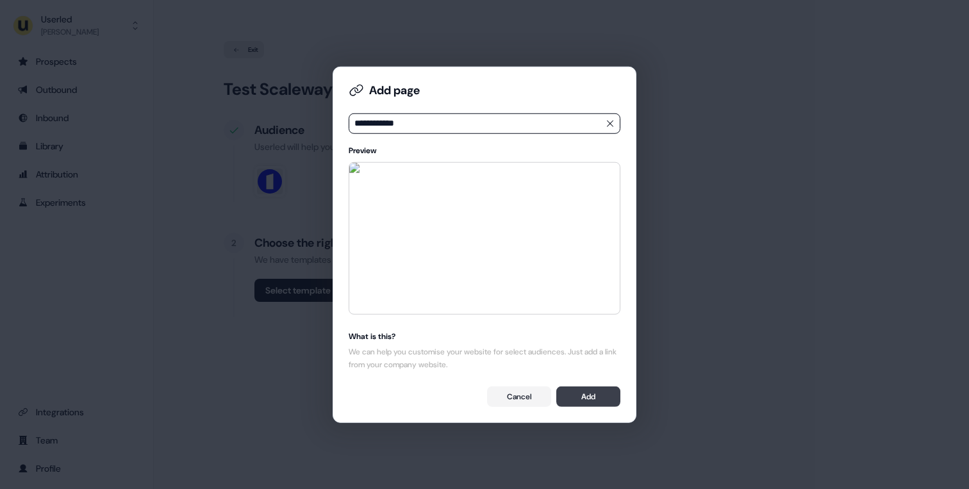
type input "**********"
click at [582, 398] on button "Add" at bounding box center [589, 397] width 64 height 21
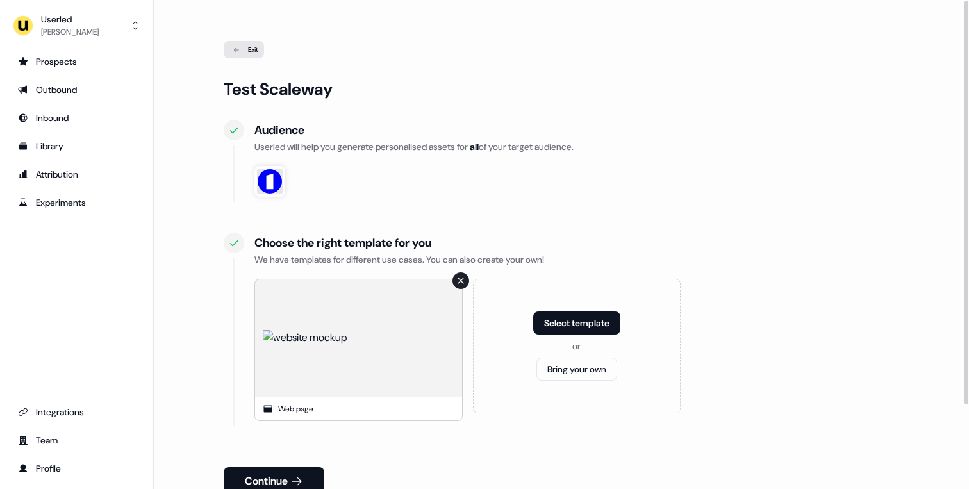
scroll to position [101, 0]
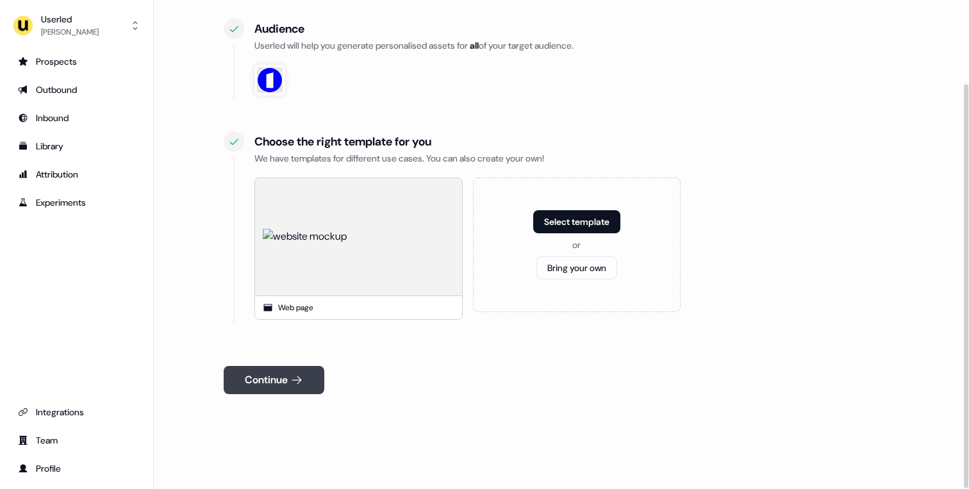
click at [285, 378] on button "Continue" at bounding box center [274, 380] width 101 height 28
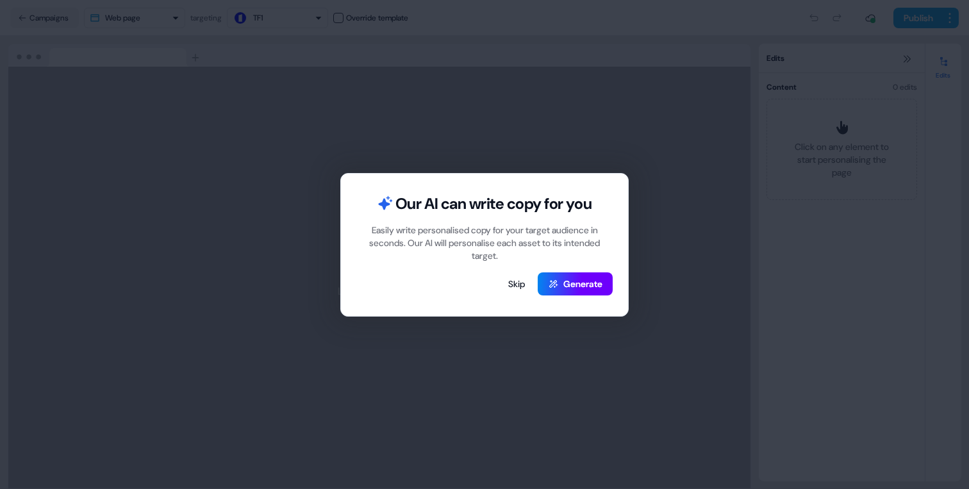
click at [557, 280] on button "Generate" at bounding box center [575, 283] width 75 height 23
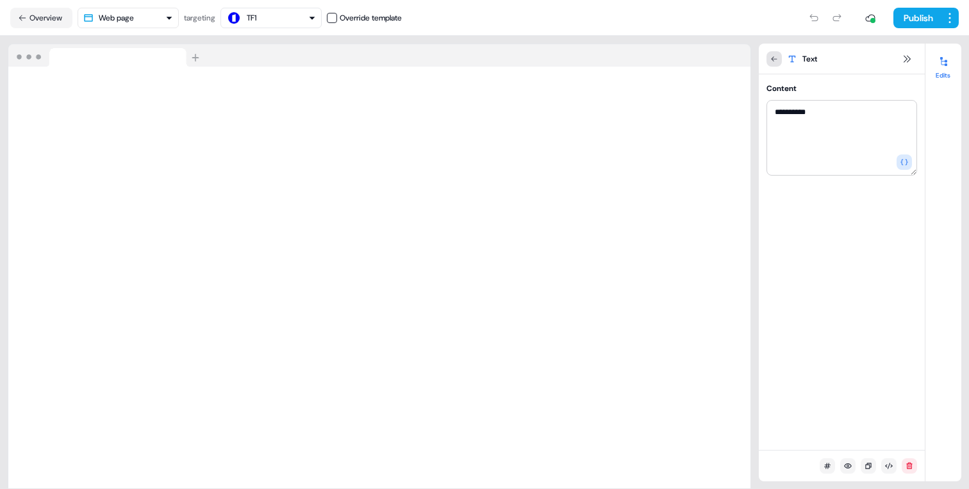
click at [780, 62] on button at bounding box center [774, 58] width 15 height 15
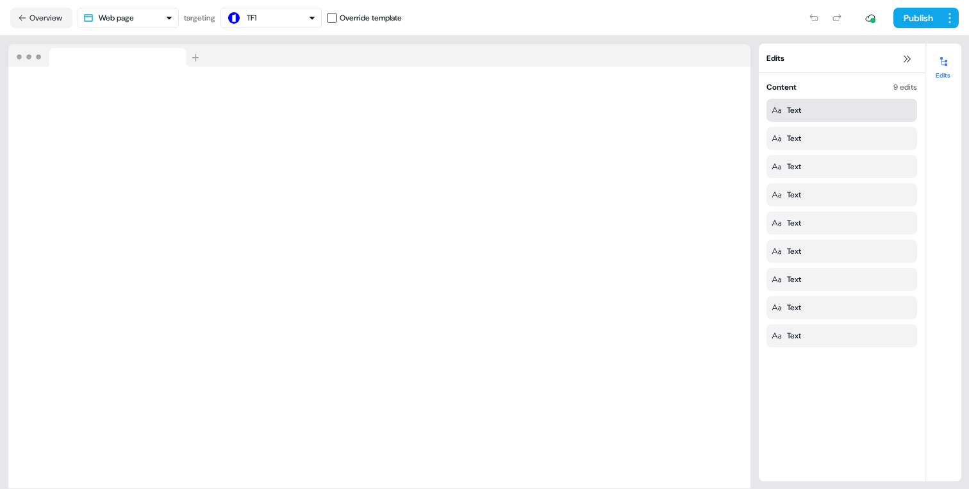
click at [816, 109] on div "Text" at bounding box center [842, 110] width 140 height 13
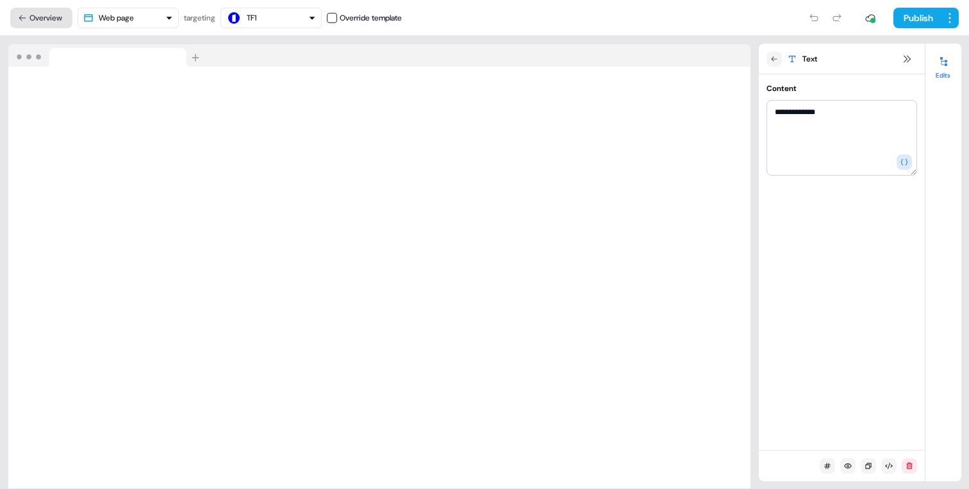
click at [56, 19] on button "Overview" at bounding box center [41, 18] width 62 height 21
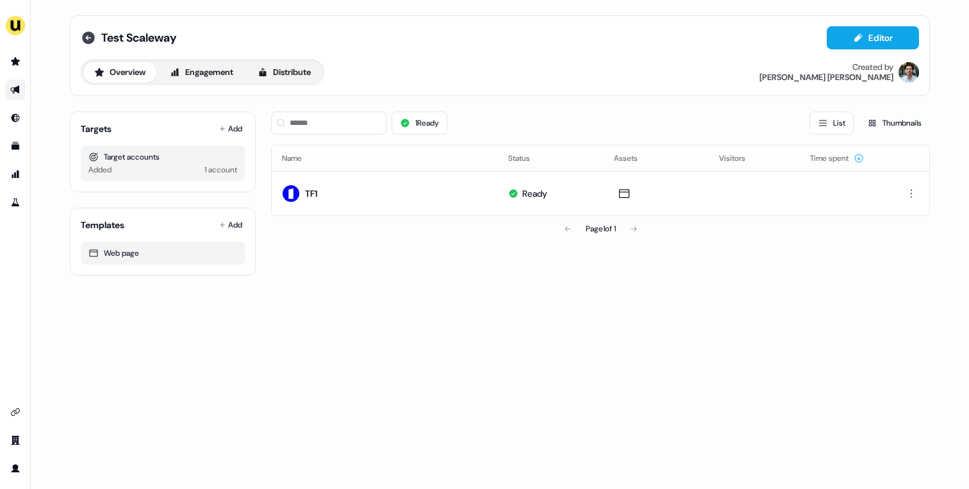
click at [90, 37] on icon at bounding box center [88, 37] width 13 height 13
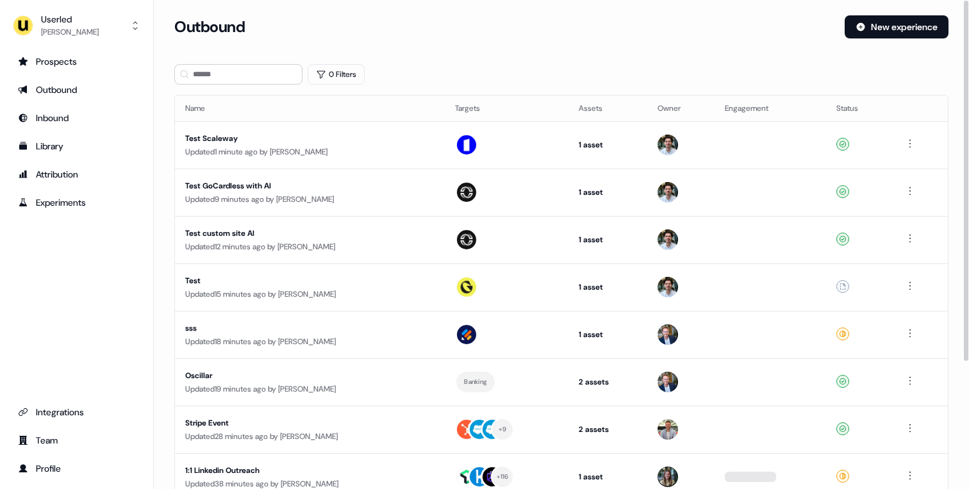
click at [166, 113] on section "Loading... Outbound New experience 0 Filters Name Targets Assets Owner Engageme…" at bounding box center [562, 339] width 816 height 648
